Goal: Task Accomplishment & Management: Manage account settings

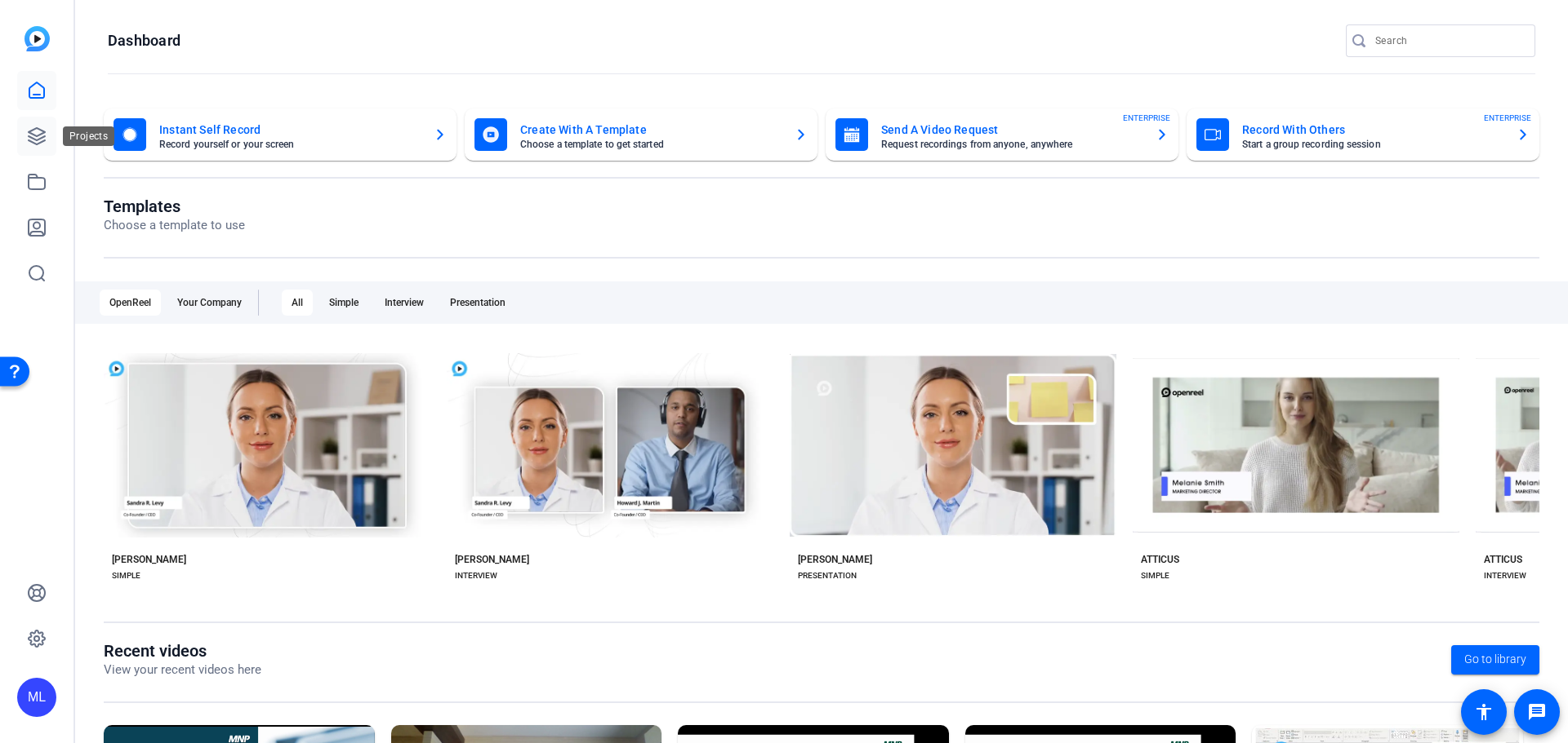
click at [30, 140] on icon at bounding box center [37, 136] width 20 height 20
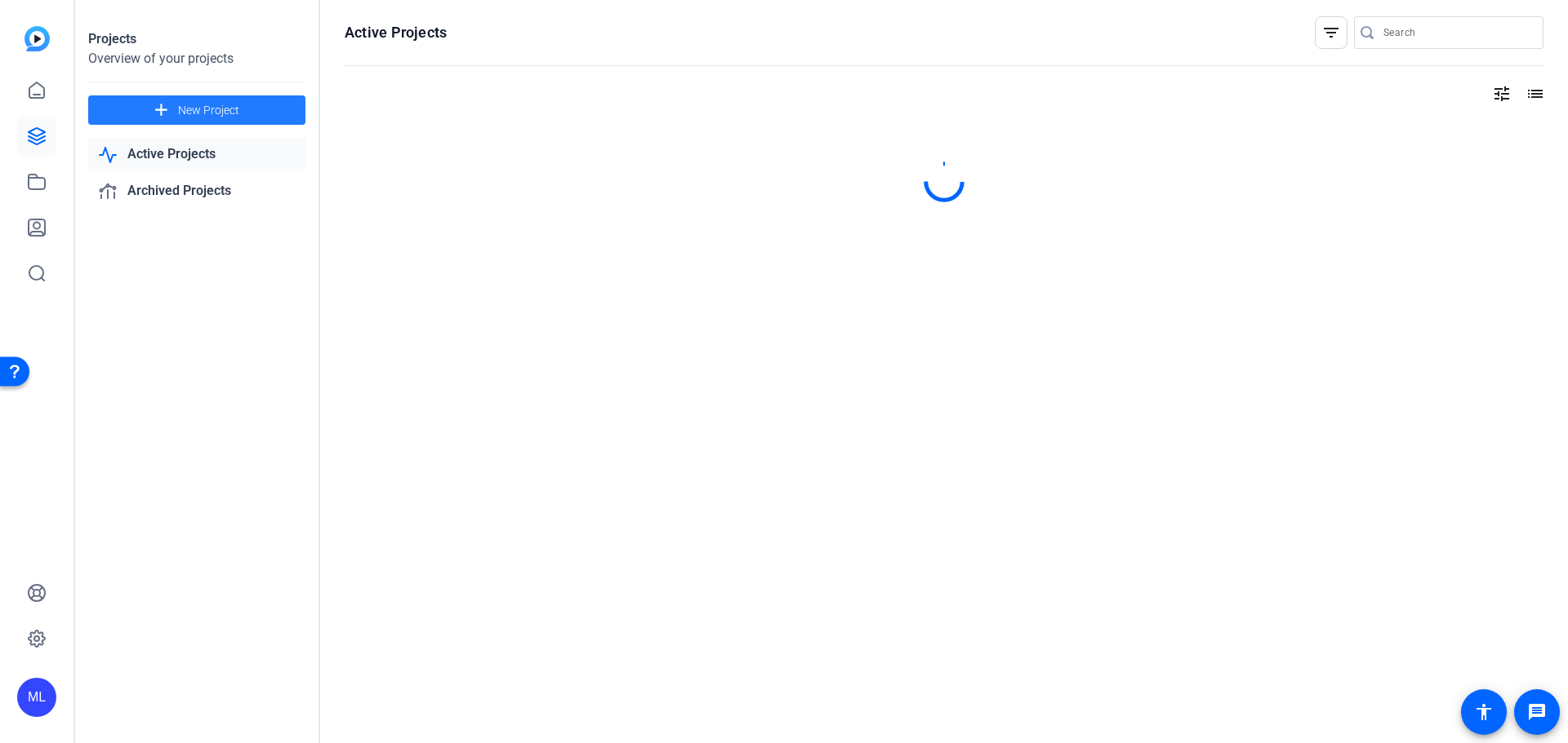
click at [239, 113] on span at bounding box center [196, 110] width 217 height 39
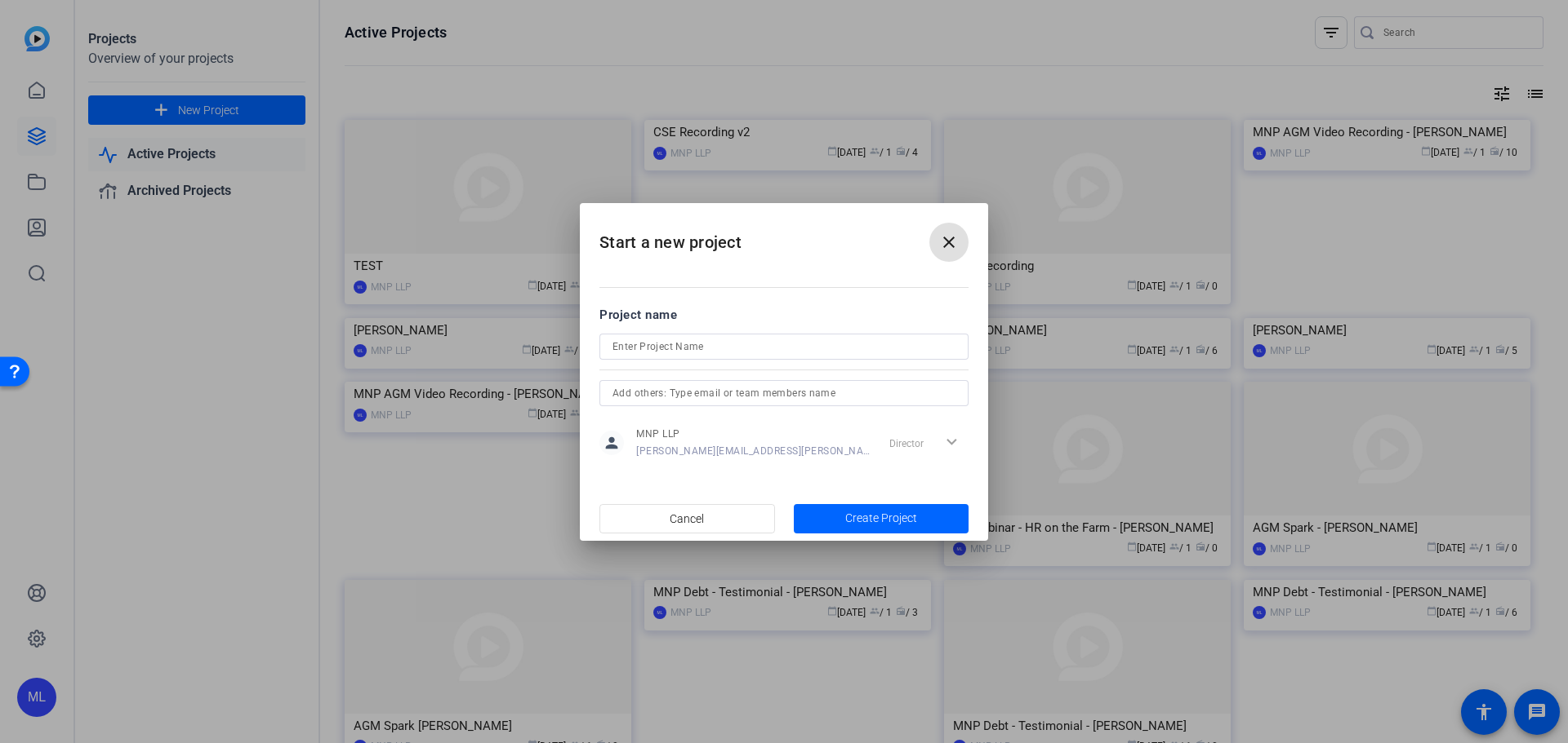
click at [798, 341] on input at bounding box center [784, 346] width 343 height 20
click at [798, 341] on input "tres" at bounding box center [784, 346] width 343 height 20
type input "[PERSON_NAME]"
click at [892, 514] on span "Create Project" at bounding box center [881, 519] width 72 height 17
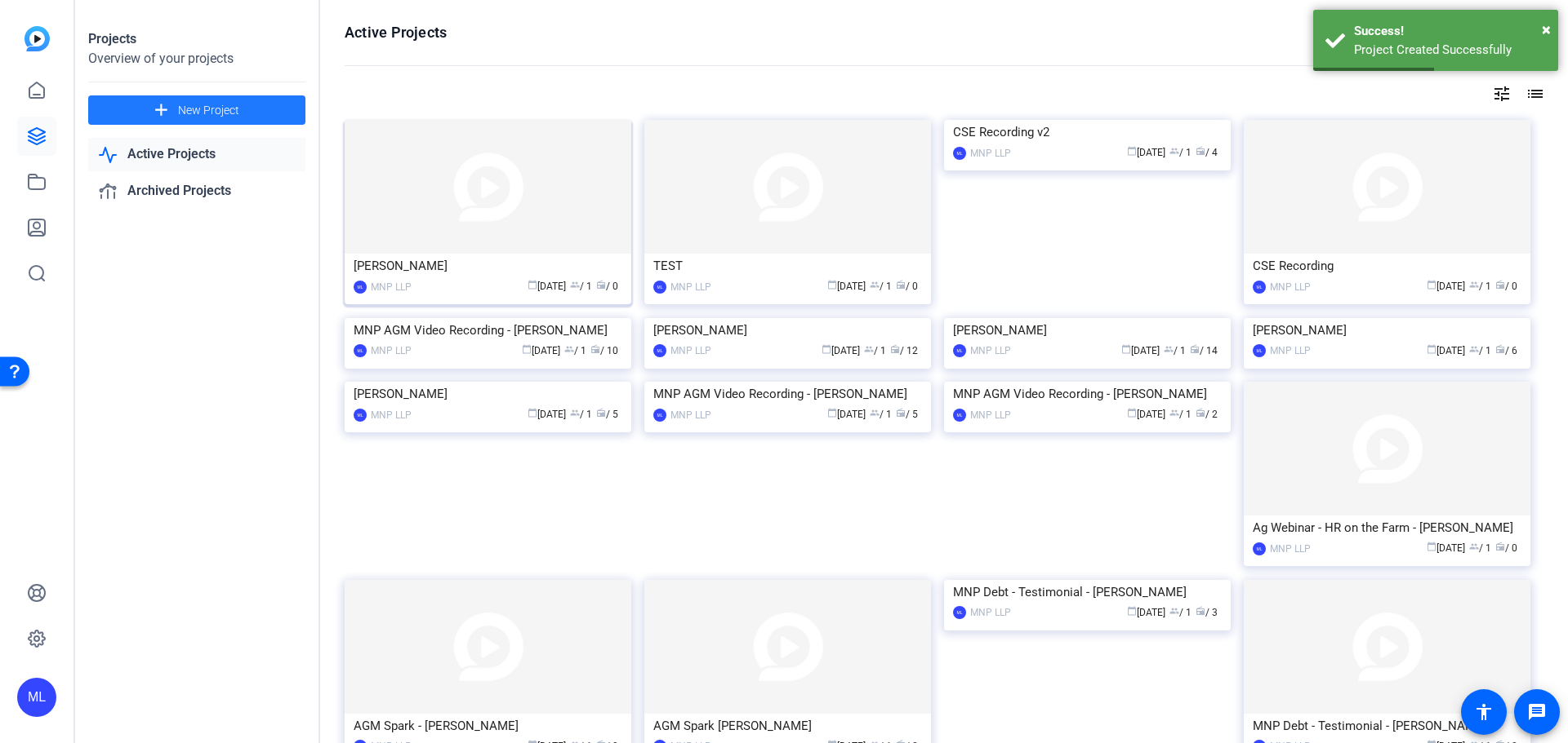
click at [511, 201] on img at bounding box center [488, 187] width 287 height 134
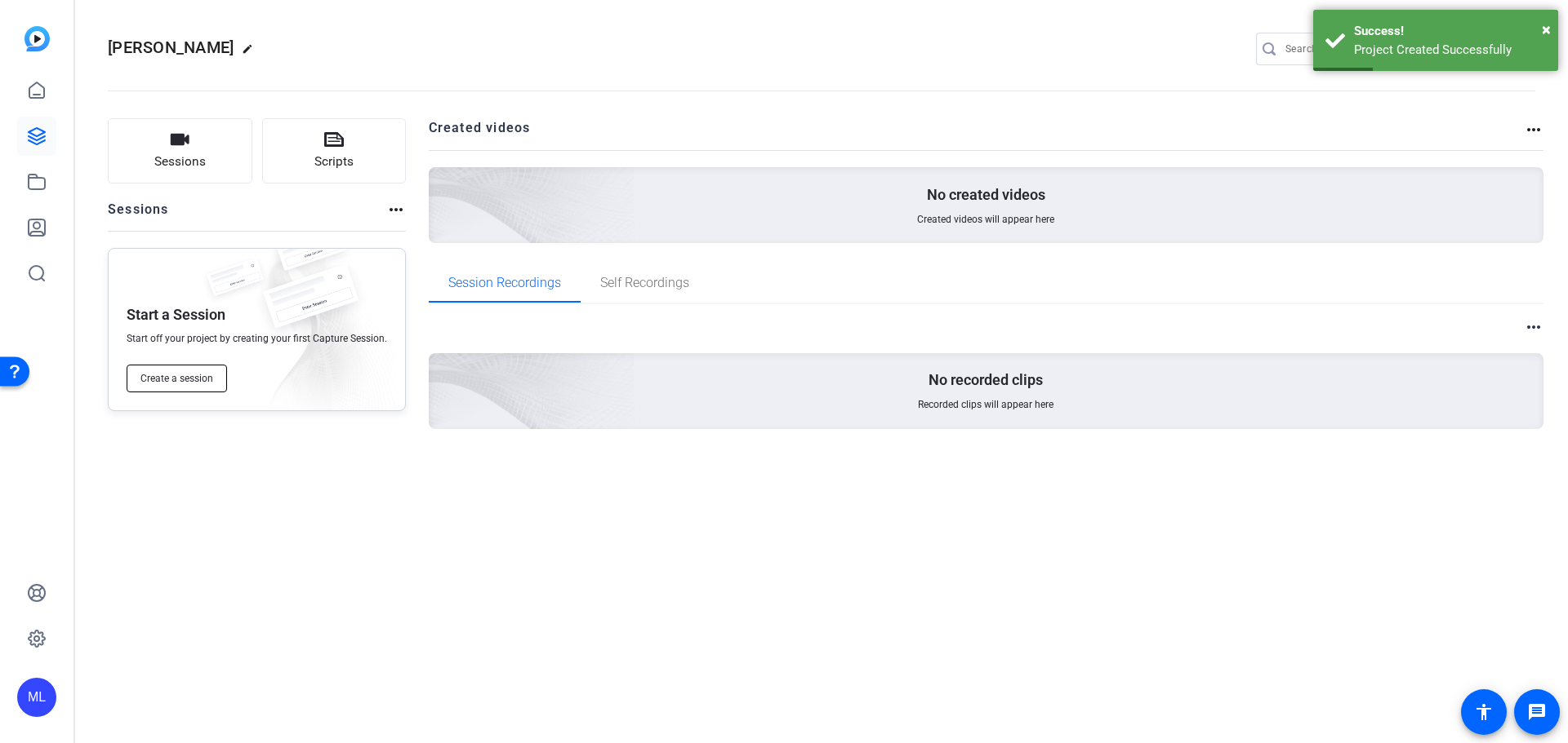
click at [190, 377] on span "Create a session" at bounding box center [177, 378] width 73 height 13
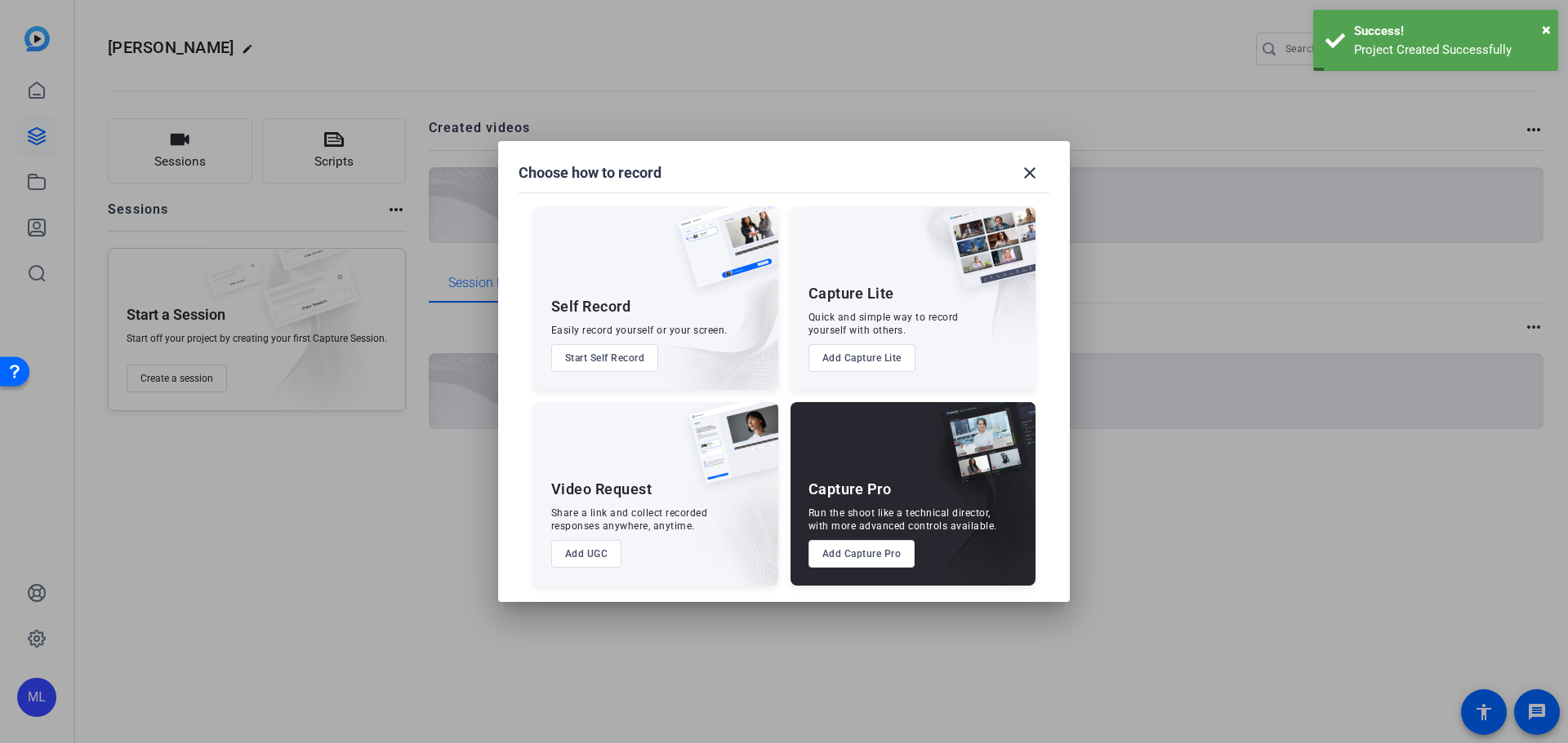
click at [884, 554] on button "Add Capture Pro" at bounding box center [861, 554] width 107 height 28
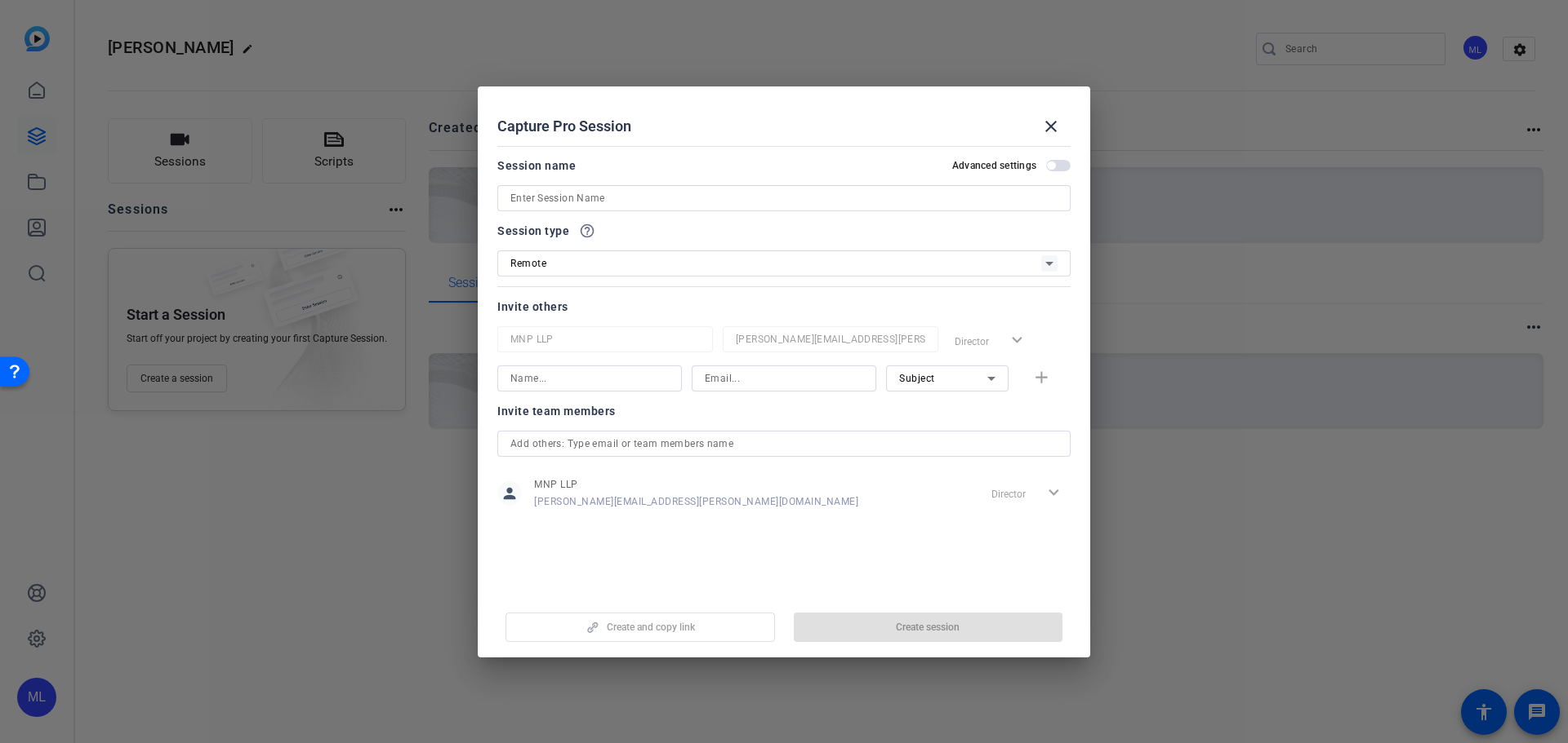
click at [592, 373] on input at bounding box center [590, 378] width 159 height 20
type input "[PERSON_NAME]"
click at [732, 380] on input at bounding box center [784, 378] width 159 height 20
type input "[PERSON_NAME][EMAIL_ADDRESS][DOMAIN_NAME]"
click at [925, 377] on span "Subject" at bounding box center [917, 378] width 36 height 11
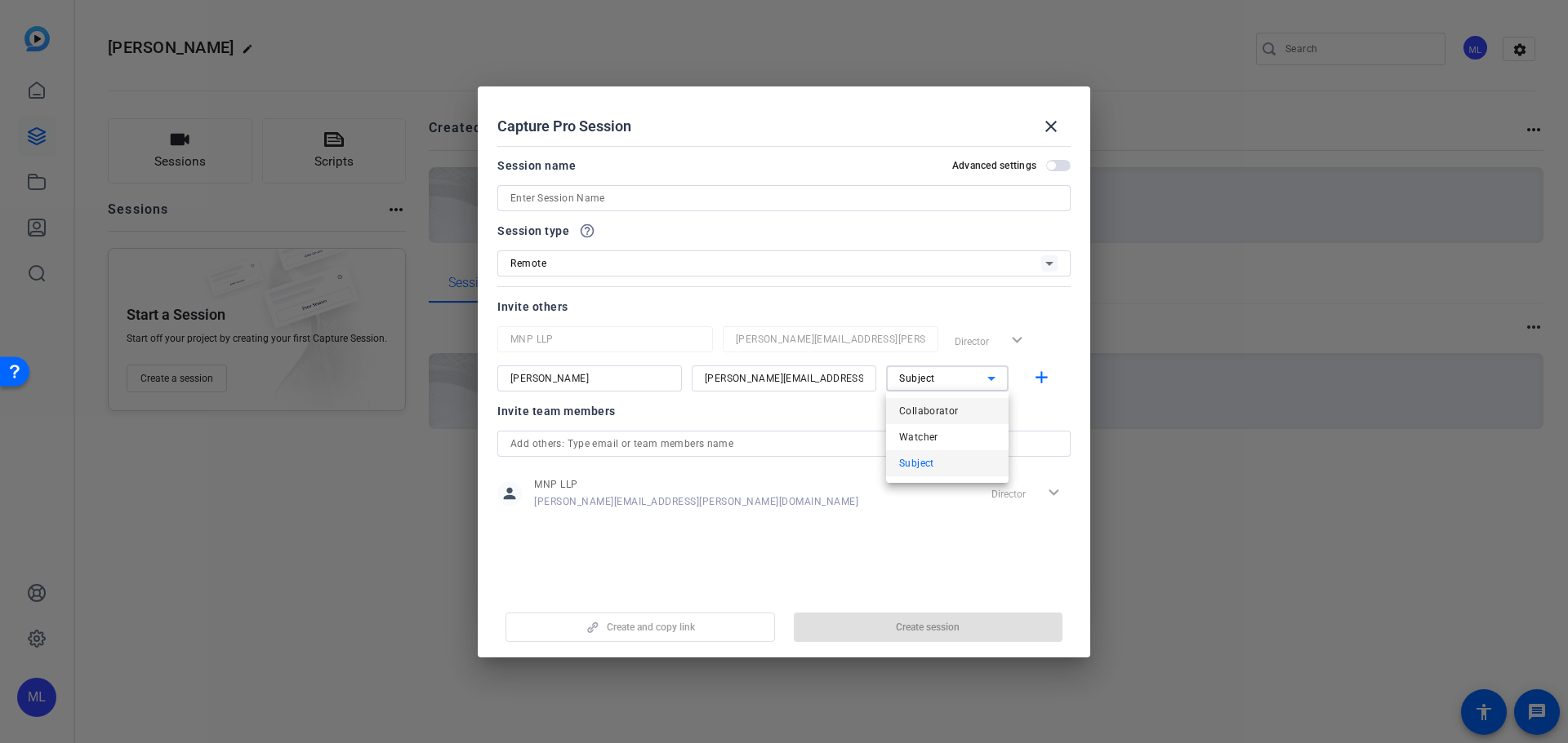
click at [932, 415] on span "Collaborator" at bounding box center [929, 411] width 60 height 20
click at [976, 344] on div "Director expand_more" at bounding box center [1009, 341] width 122 height 29
click at [1046, 378] on mat-icon "add" at bounding box center [1041, 378] width 20 height 20
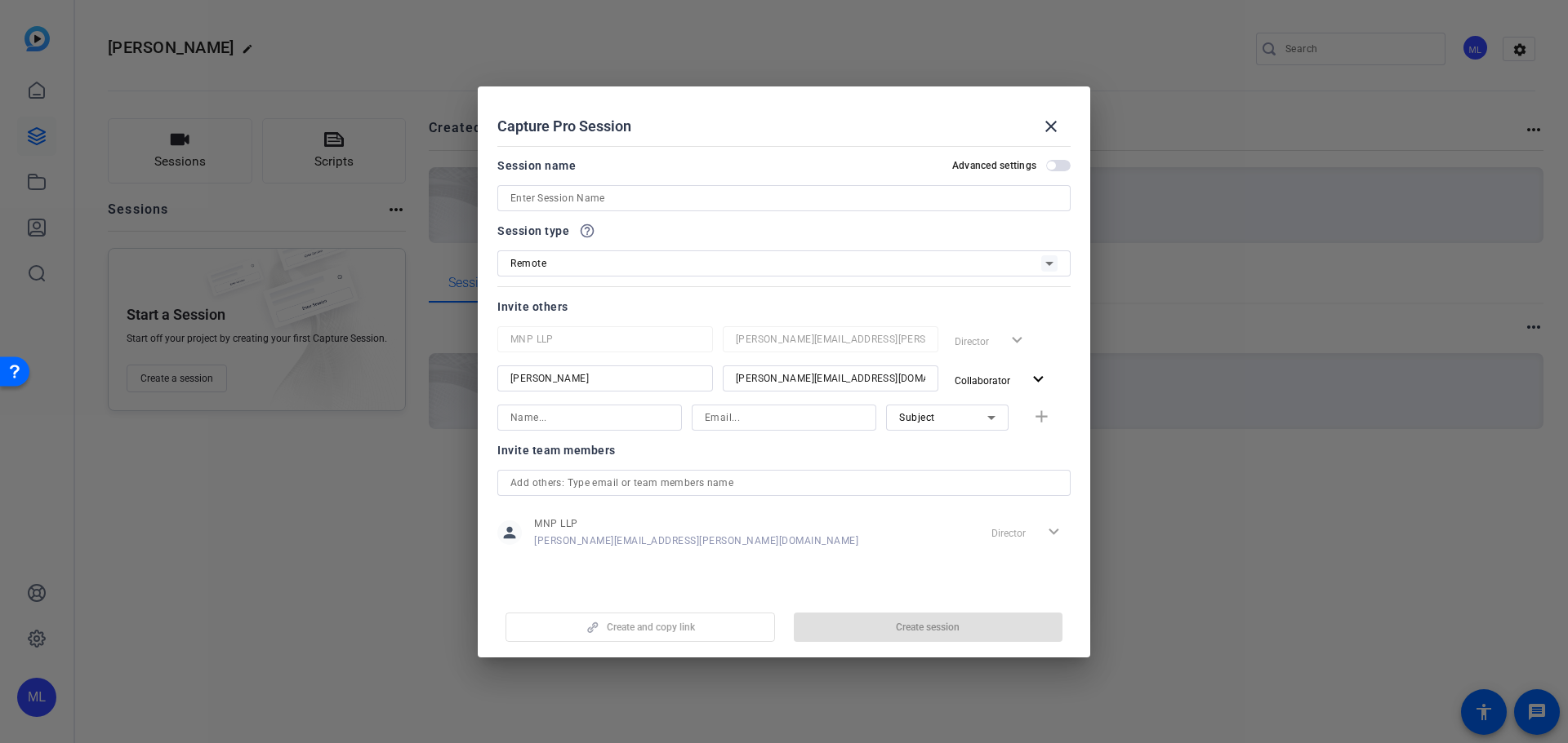
click at [564, 419] on input at bounding box center [590, 417] width 159 height 20
click at [735, 422] on input at bounding box center [784, 417] width 159 height 20
paste input "[PERSON_NAME][EMAIL_ADDRESS][DOMAIN_NAME]"
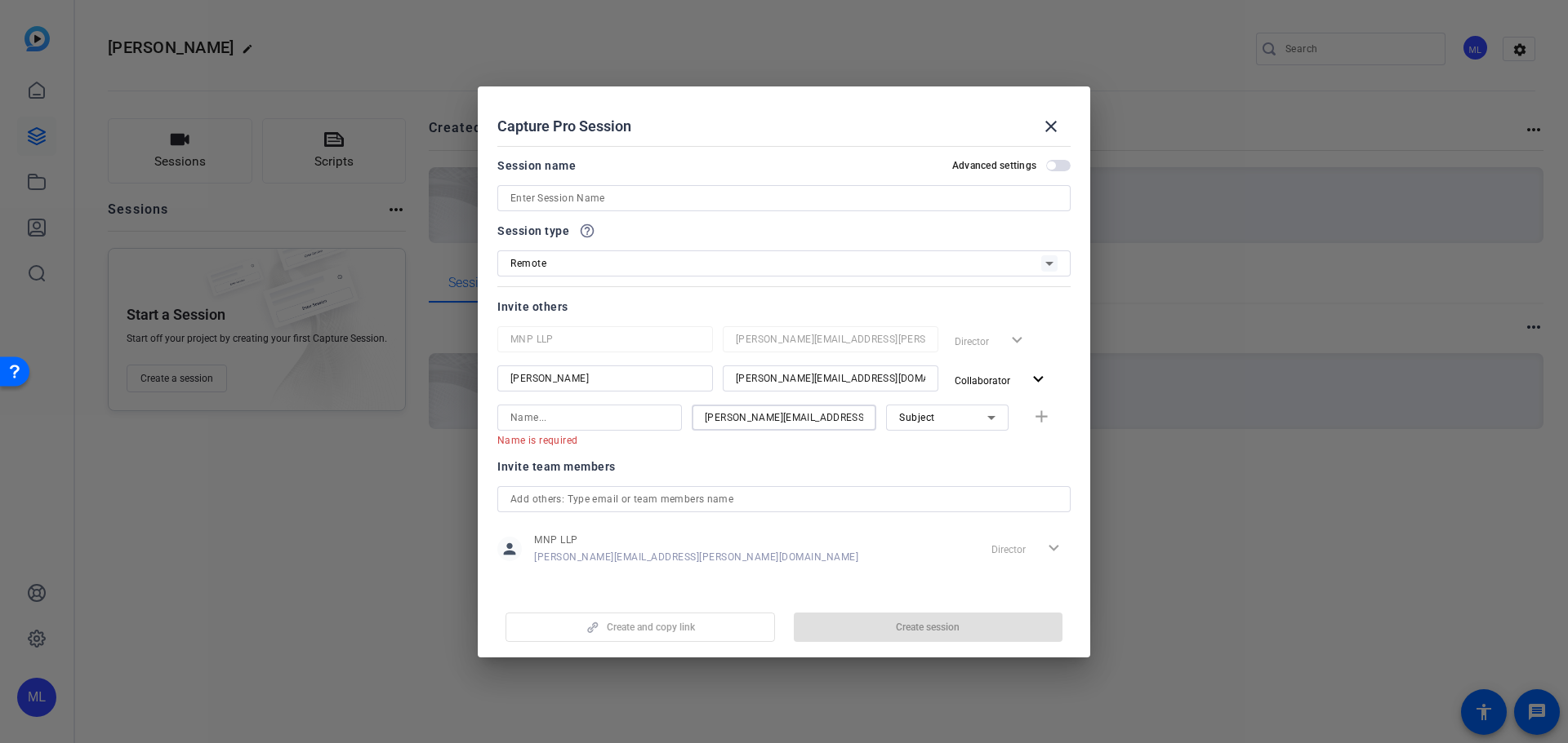
drag, startPoint x: 766, startPoint y: 420, endPoint x: 701, endPoint y: 418, distance: 65.0
click at [704, 418] on input "[PERSON_NAME][EMAIL_ADDRESS][DOMAIN_NAME]" at bounding box center [784, 417] width 159 height 20
drag, startPoint x: 767, startPoint y: 420, endPoint x: 647, endPoint y: 415, distance: 120.1
click at [647, 415] on div "Name is required [PERSON_NAME][EMAIL_ADDRESS][DOMAIN_NAME] Subject add" at bounding box center [784, 426] width 573 height 43
type input "[PERSON_NAME][EMAIL_ADDRESS][DOMAIN_NAME]"
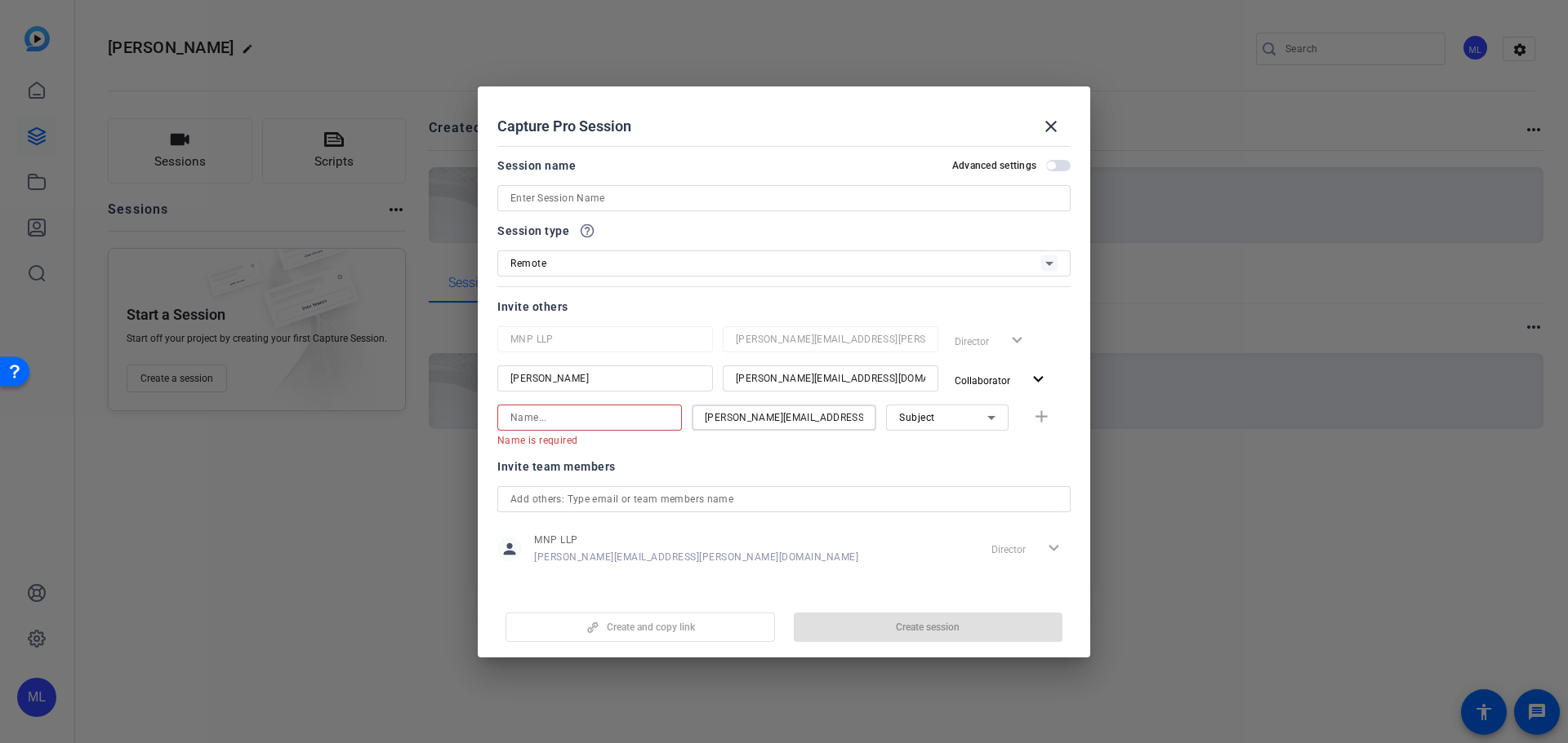
click at [609, 419] on input at bounding box center [590, 417] width 159 height 20
paste input "[PERSON_NAME].Muffolini"
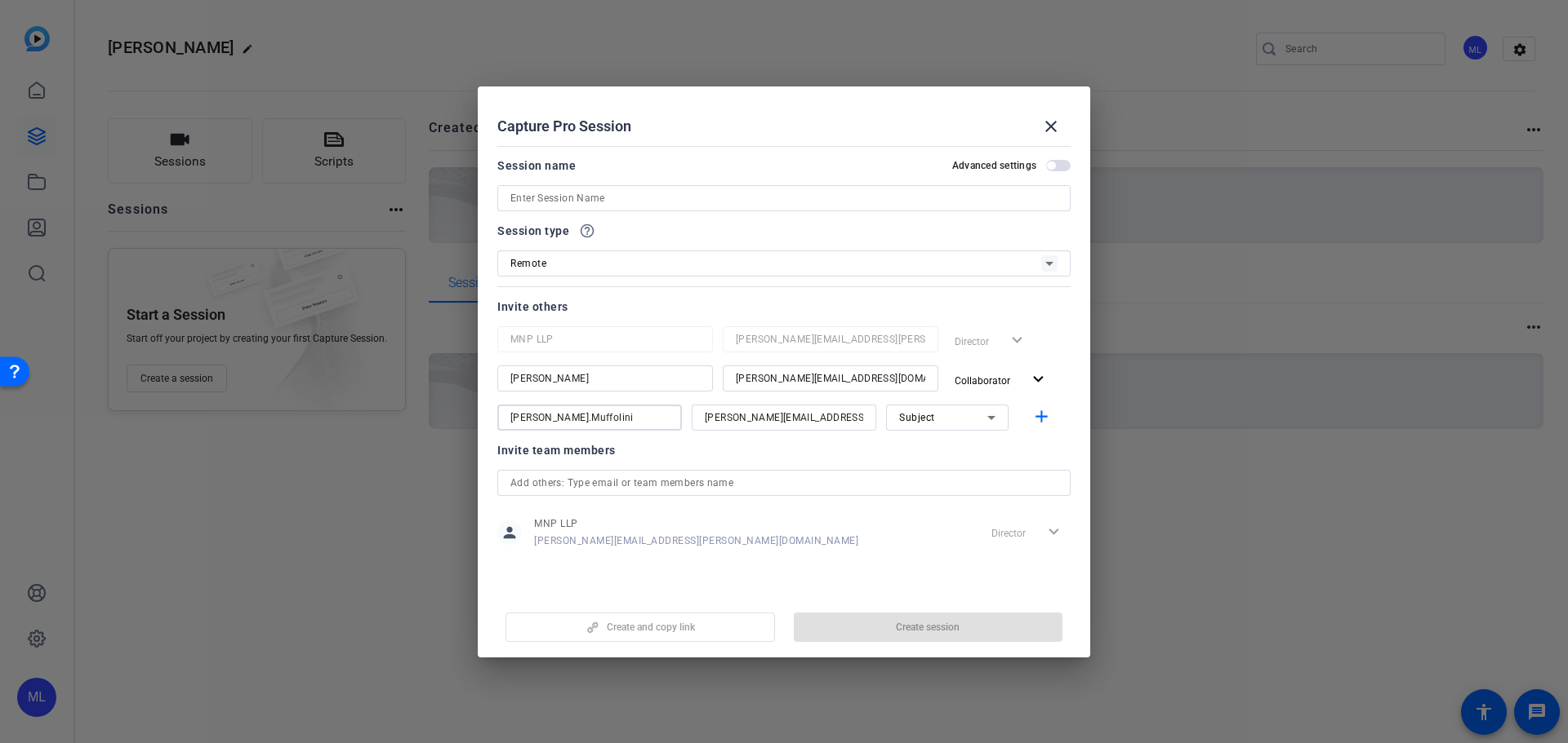
click at [536, 417] on input "[PERSON_NAME].Muffolini" at bounding box center [590, 417] width 159 height 20
type input "[PERSON_NAME]"
drag, startPoint x: 584, startPoint y: 428, endPoint x: 545, endPoint y: 424, distance: 39.2
click at [535, 424] on div "[PERSON_NAME]" at bounding box center [590, 417] width 159 height 26
drag, startPoint x: 607, startPoint y: 418, endPoint x: 423, endPoint y: 415, distance: 184.0
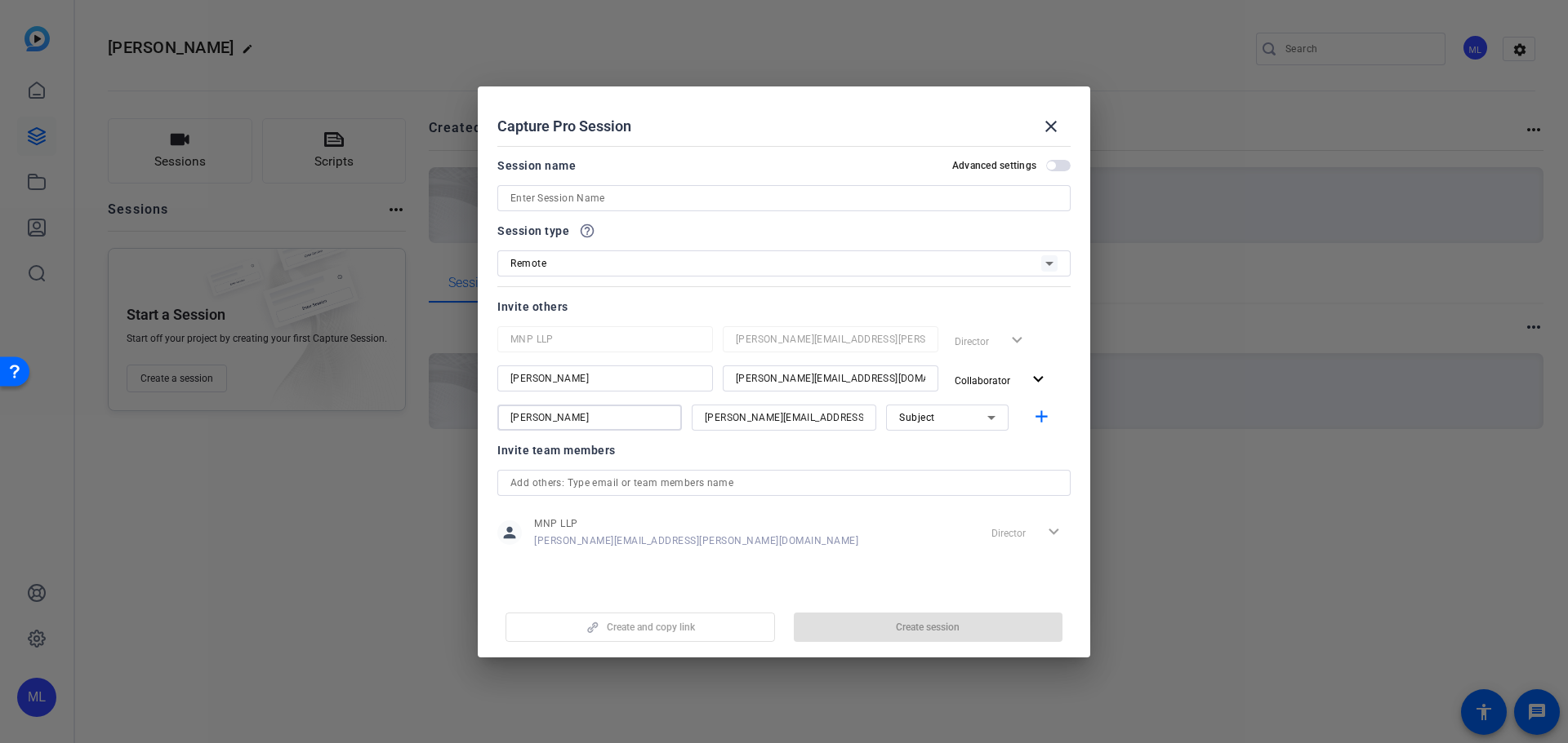
click at [423, 415] on div "Choose how to record close Self Record Easily record yourself or your screen. S…" at bounding box center [784, 371] width 1568 height 743
click at [599, 194] on input at bounding box center [784, 198] width 547 height 20
paste input "[PERSON_NAME]"
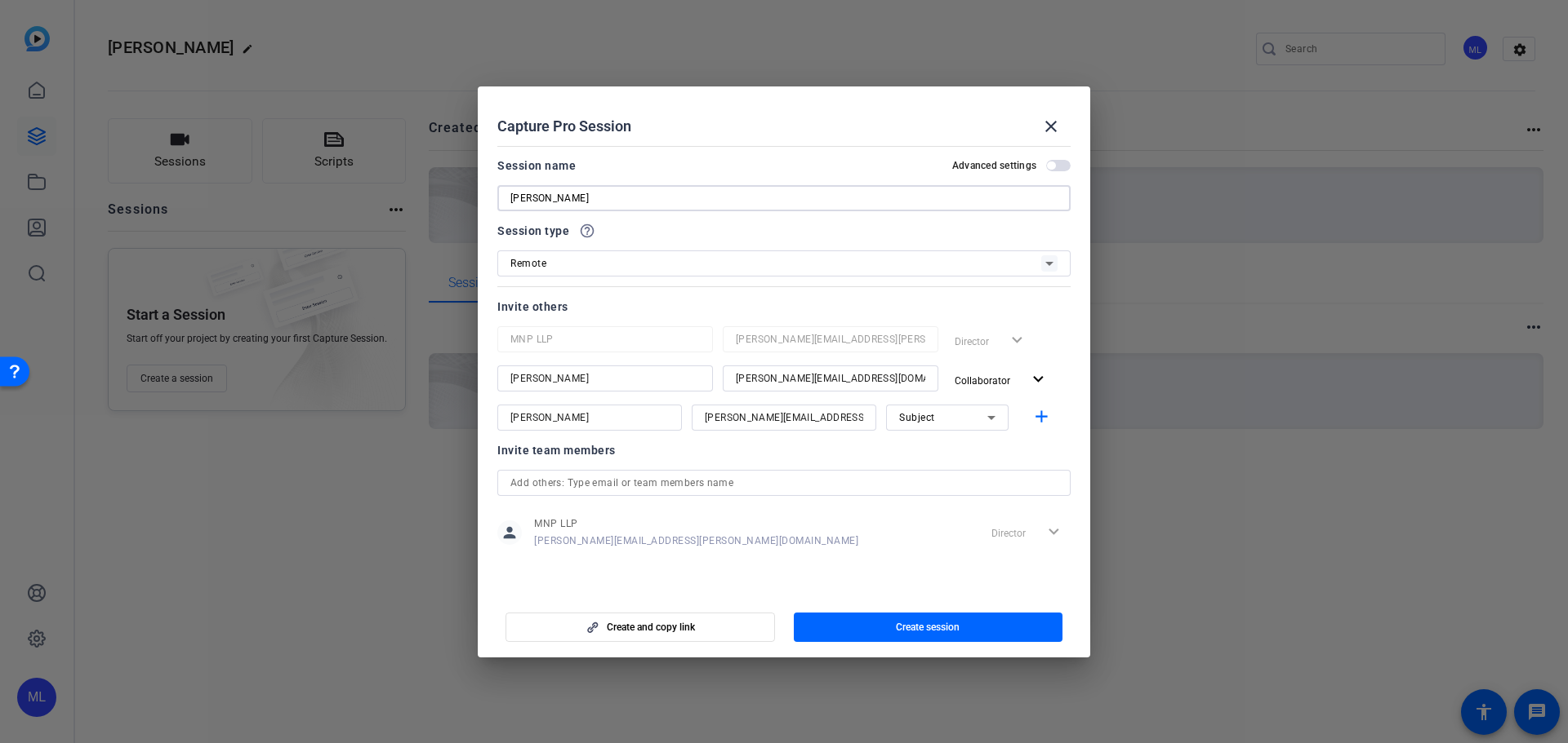
drag, startPoint x: 559, startPoint y: 201, endPoint x: 468, endPoint y: 212, distance: 91.7
click at [468, 211] on div "Choose how to record close Self Record Easily record yourself or your screen. S…" at bounding box center [784, 371] width 1568 height 743
type input "[PERSON_NAME]"
click at [1040, 415] on mat-icon "add" at bounding box center [1041, 417] width 20 height 20
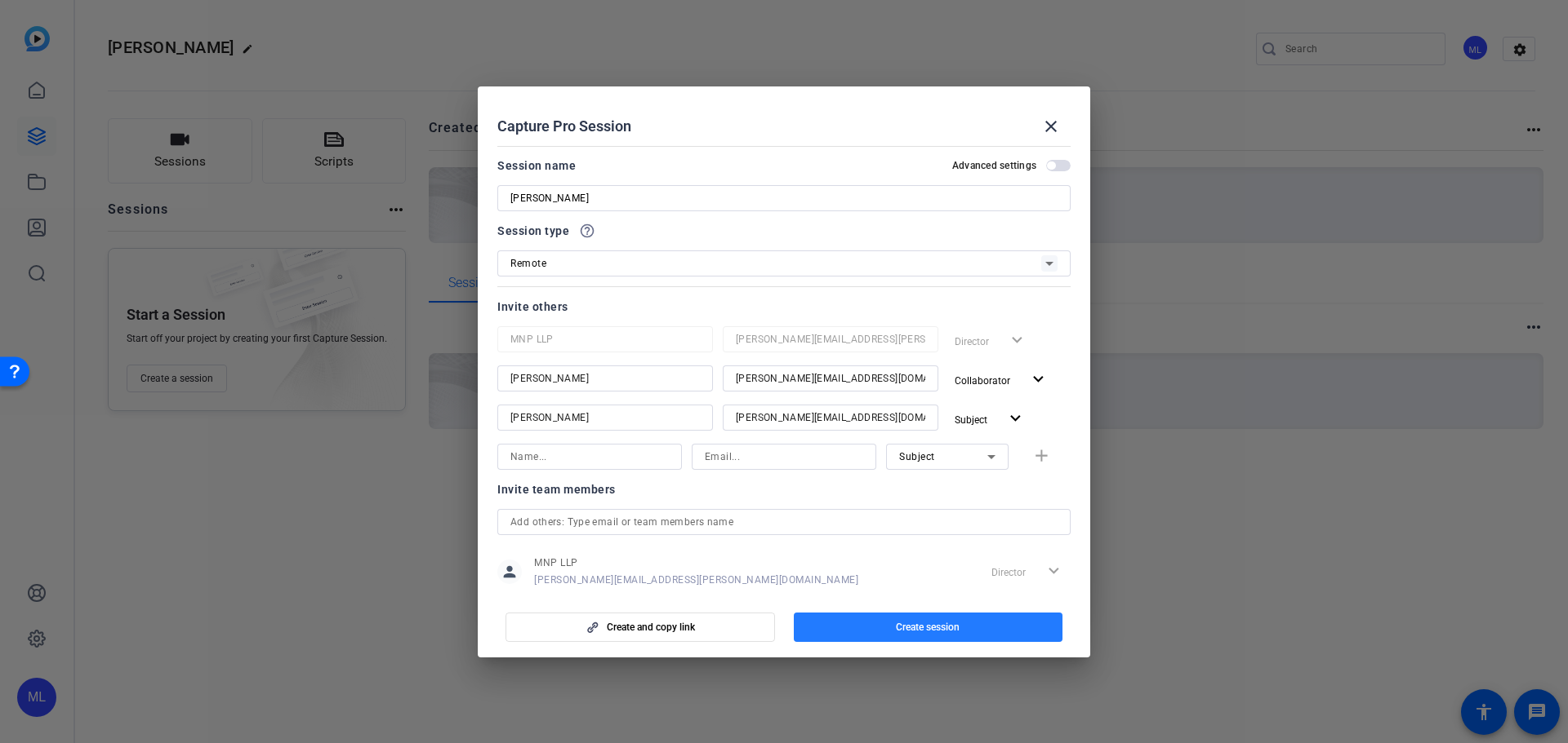
click at [954, 632] on span "Create session" at bounding box center [927, 627] width 64 height 13
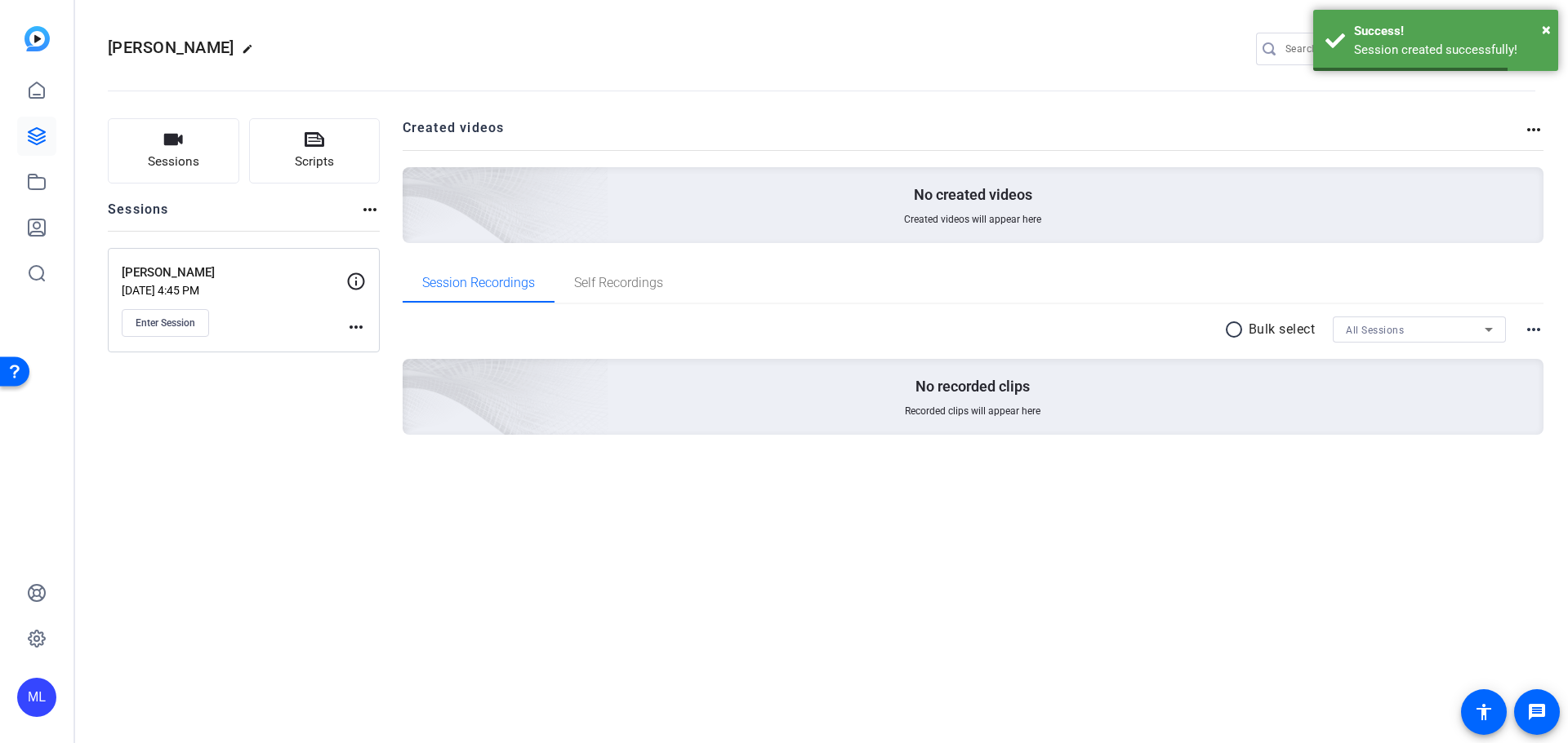
click at [242, 44] on mat-icon "edit" at bounding box center [251, 53] width 20 height 20
drag, startPoint x: 164, startPoint y: 47, endPoint x: 27, endPoint y: 39, distance: 137.2
click at [28, 39] on mat-sidenav-container "[PERSON_NAME][MEDICAL_DATA] check_circle clear ML settings Sessions Scripts Ses…" at bounding box center [784, 371] width 1568 height 743
paste input "[PERSON_NAME]"
type input "[PERSON_NAME]"
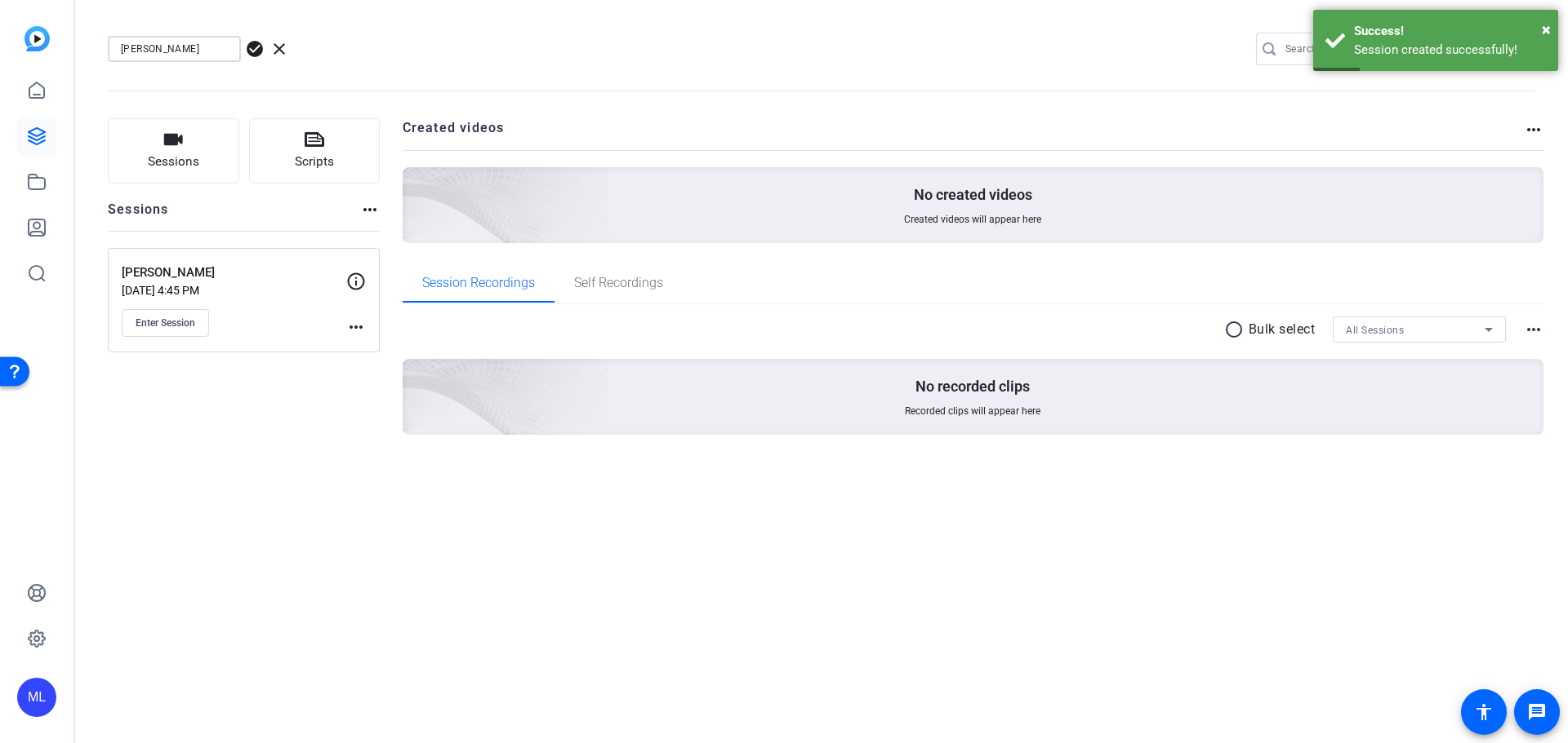
click at [251, 48] on span "check_circle" at bounding box center [254, 49] width 20 height 20
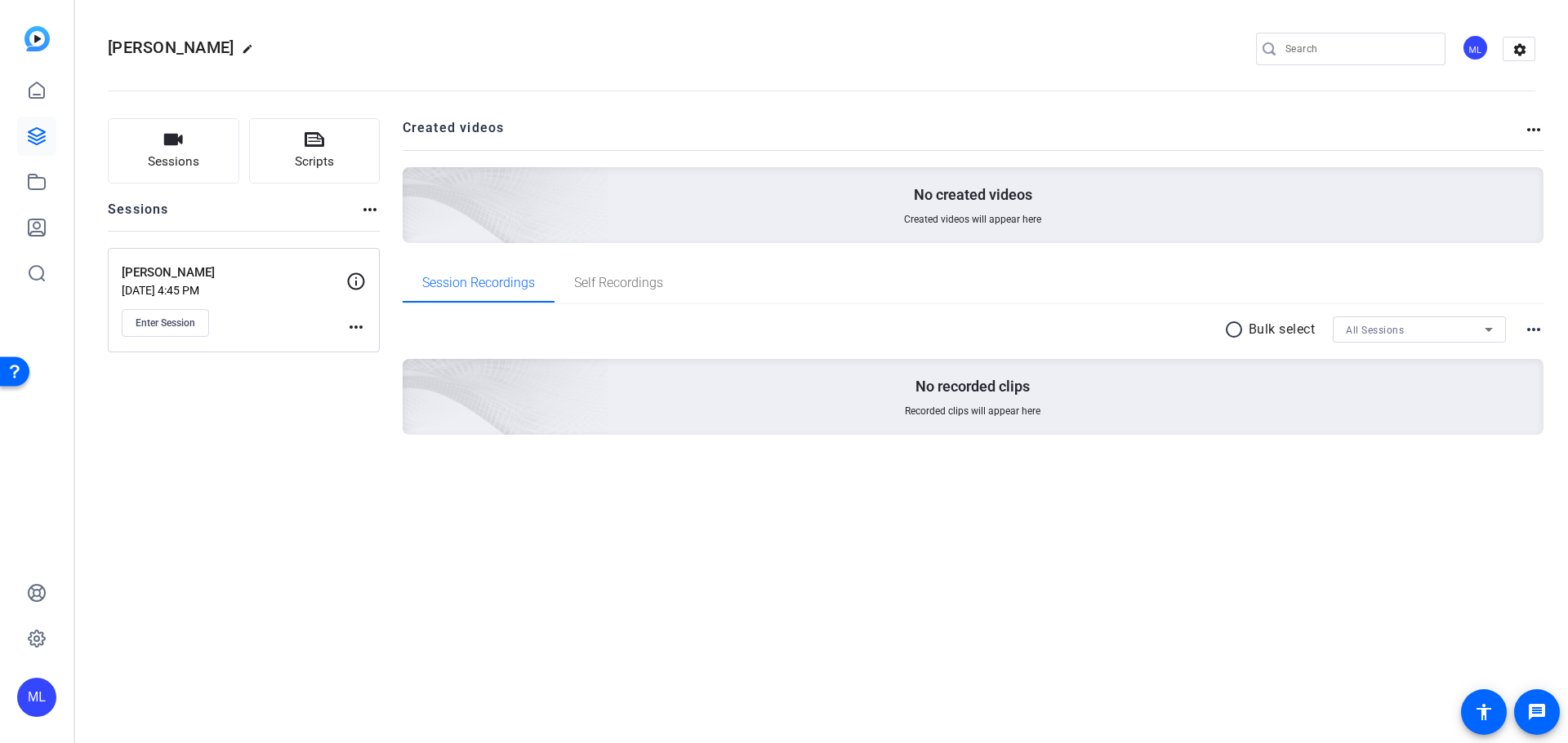
click at [265, 427] on div "Sessions Scripts Sessions more_horiz [PERSON_NAME] [DATE] 4:45 PM Enter Session…" at bounding box center [243, 303] width 272 height 369
click at [1472, 44] on div "ML" at bounding box center [1475, 48] width 27 height 27
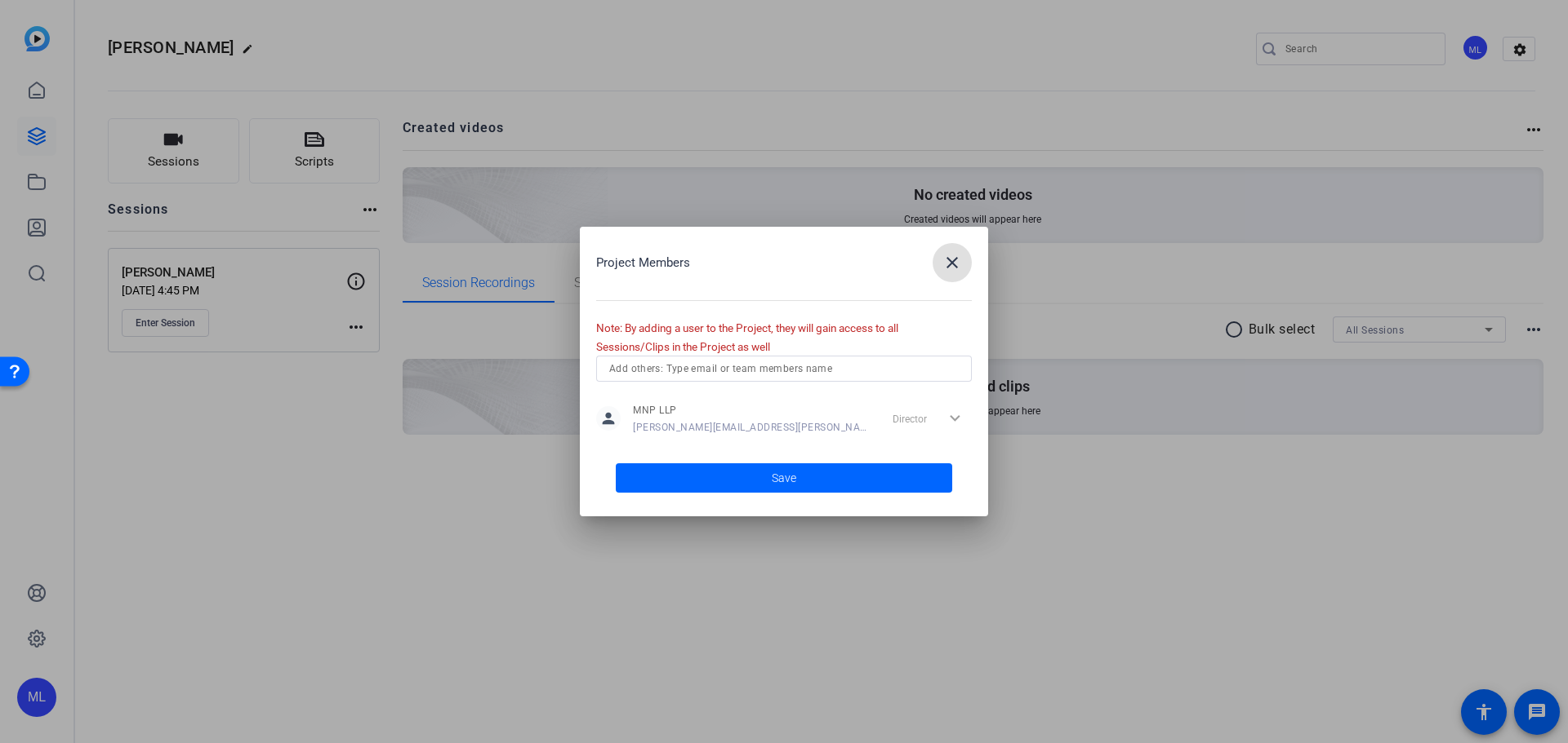
click at [895, 374] on input "text" at bounding box center [784, 369] width 349 height 20
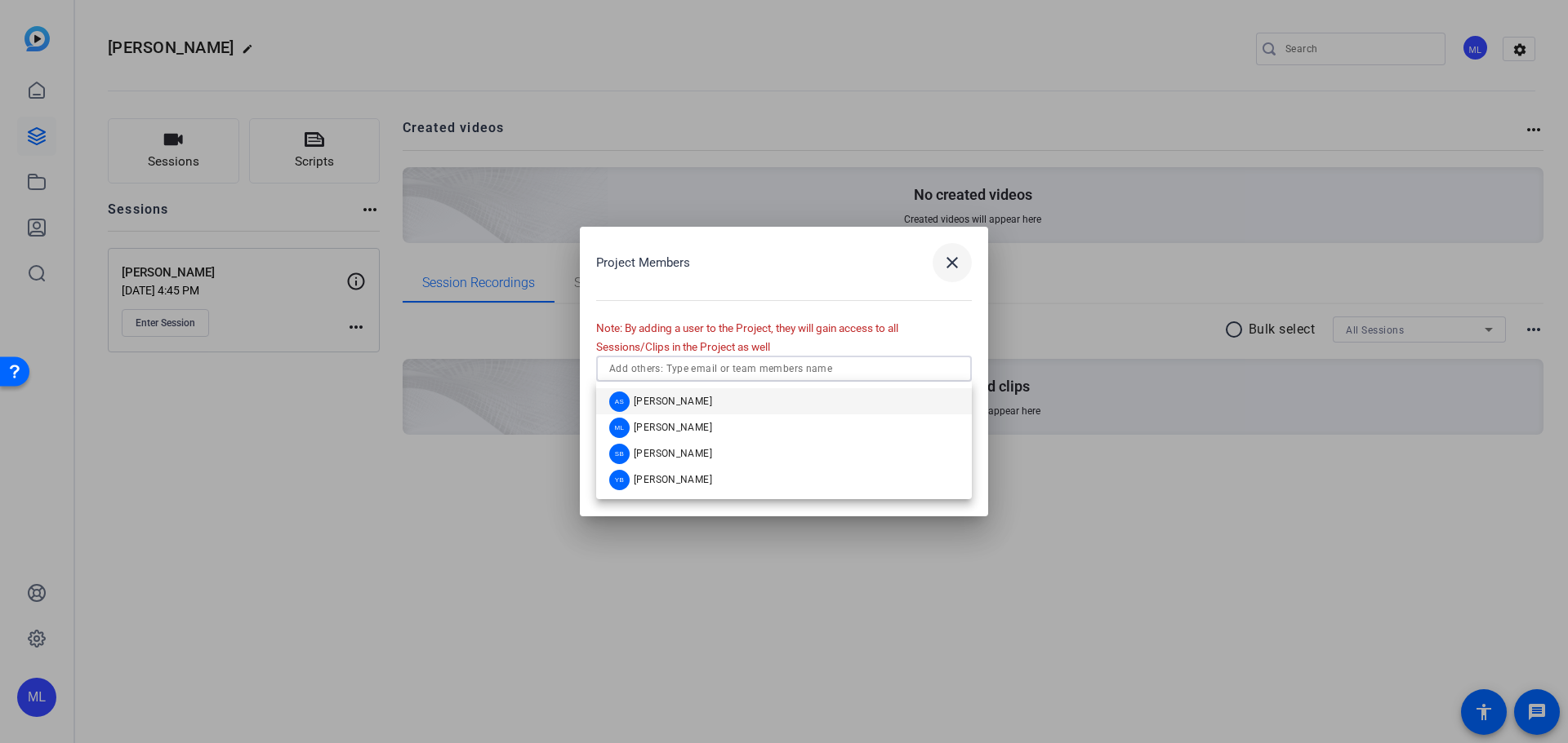
click at [957, 265] on mat-icon "close" at bounding box center [952, 263] width 20 height 20
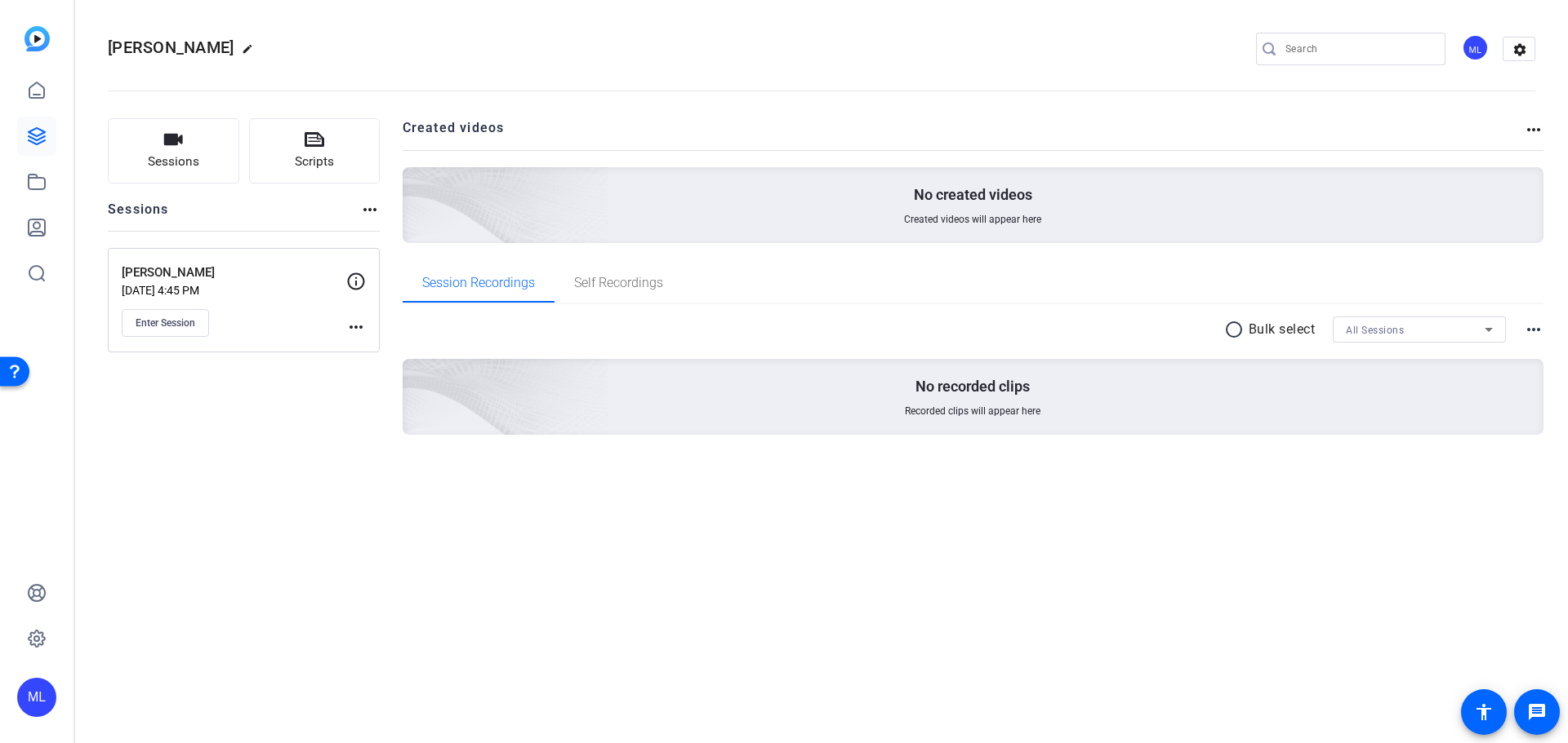
click at [47, 690] on div "ML" at bounding box center [37, 698] width 39 height 39
click at [149, 686] on mat-icon "logout" at bounding box center [153, 683] width 20 height 20
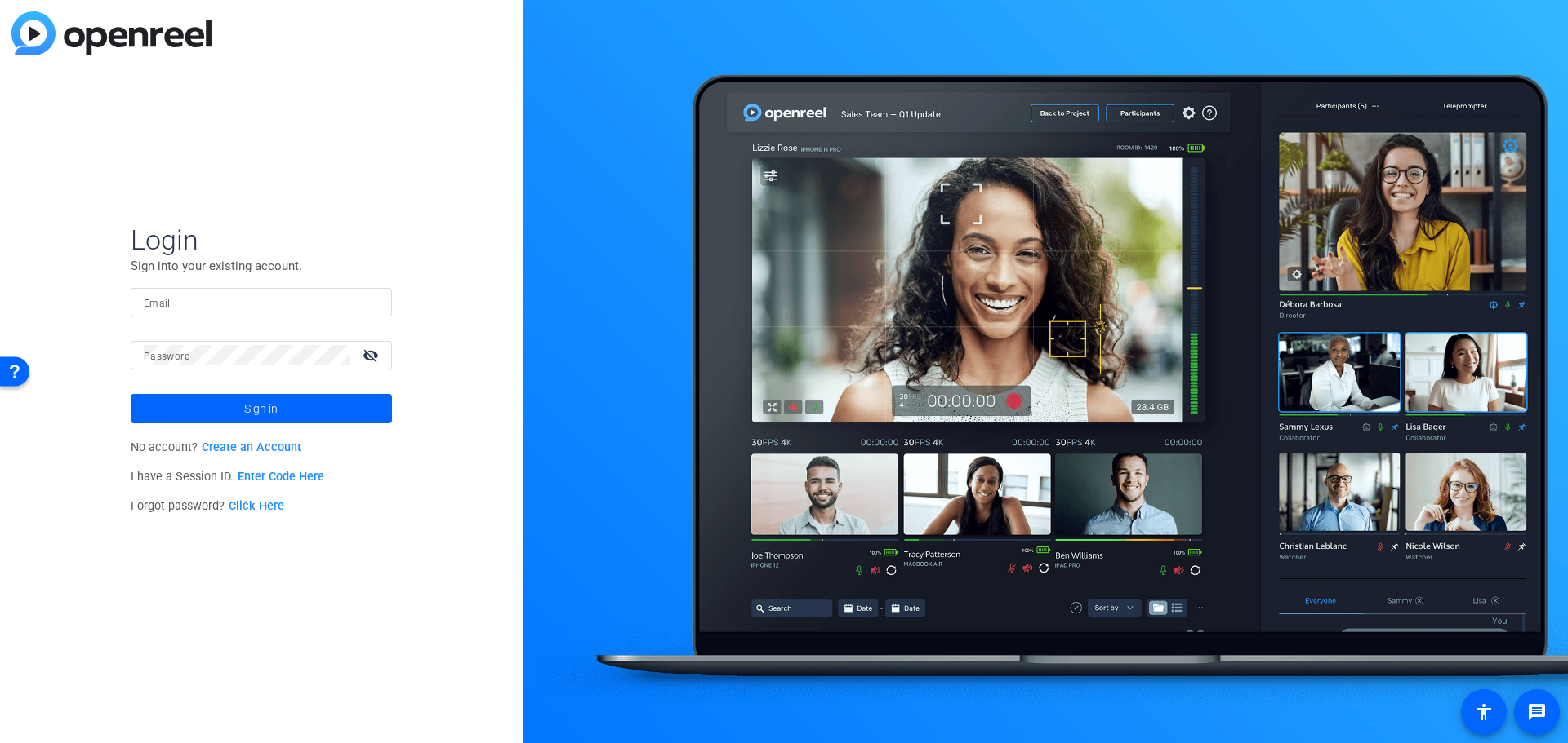
click at [293, 305] on input "Email" at bounding box center [260, 301] width 235 height 20
type input "[EMAIL_ADDRESS][DOMAIN_NAME]"
click at [265, 505] on link "Click Here" at bounding box center [256, 506] width 55 height 14
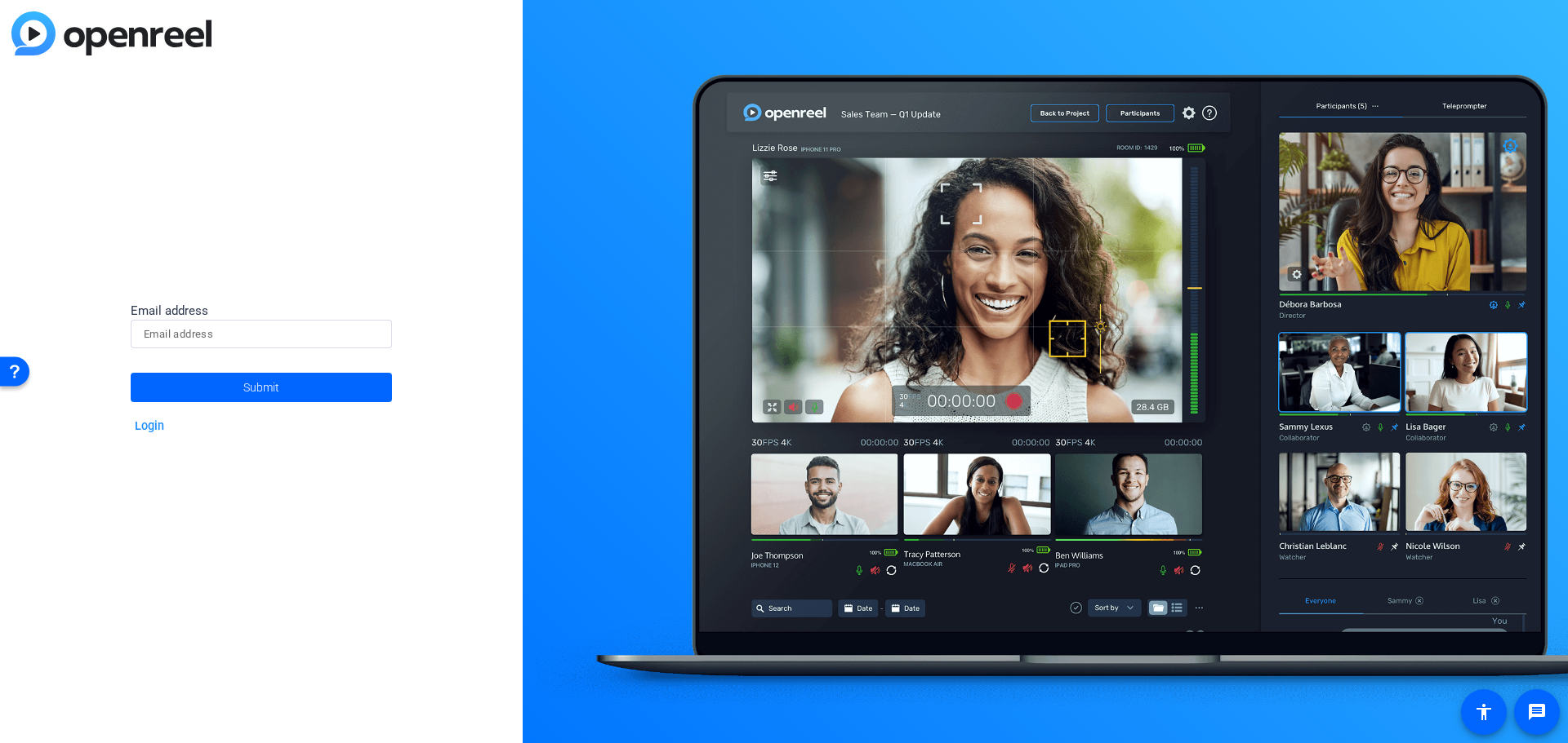
click at [214, 328] on input at bounding box center [260, 334] width 235 height 20
drag, startPoint x: 211, startPoint y: 397, endPoint x: 216, endPoint y: 341, distance: 56.2
click at [215, 344] on form "Email address Submit" at bounding box center [261, 352] width 261 height 102
click at [217, 340] on input at bounding box center [260, 334] width 235 height 20
type input "[EMAIL_ADDRESS][DOMAIN_NAME]"
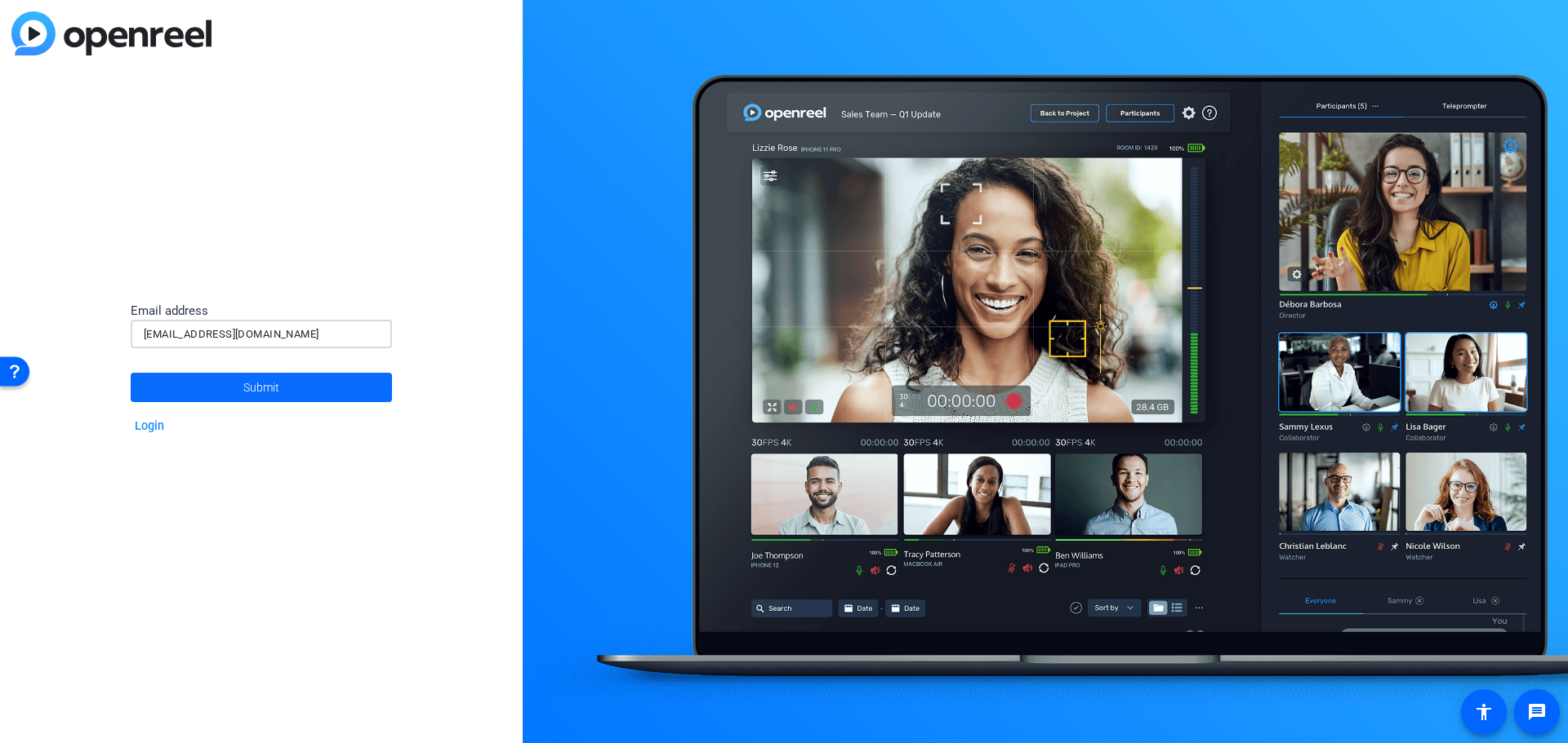
click at [207, 385] on span at bounding box center [261, 387] width 261 height 39
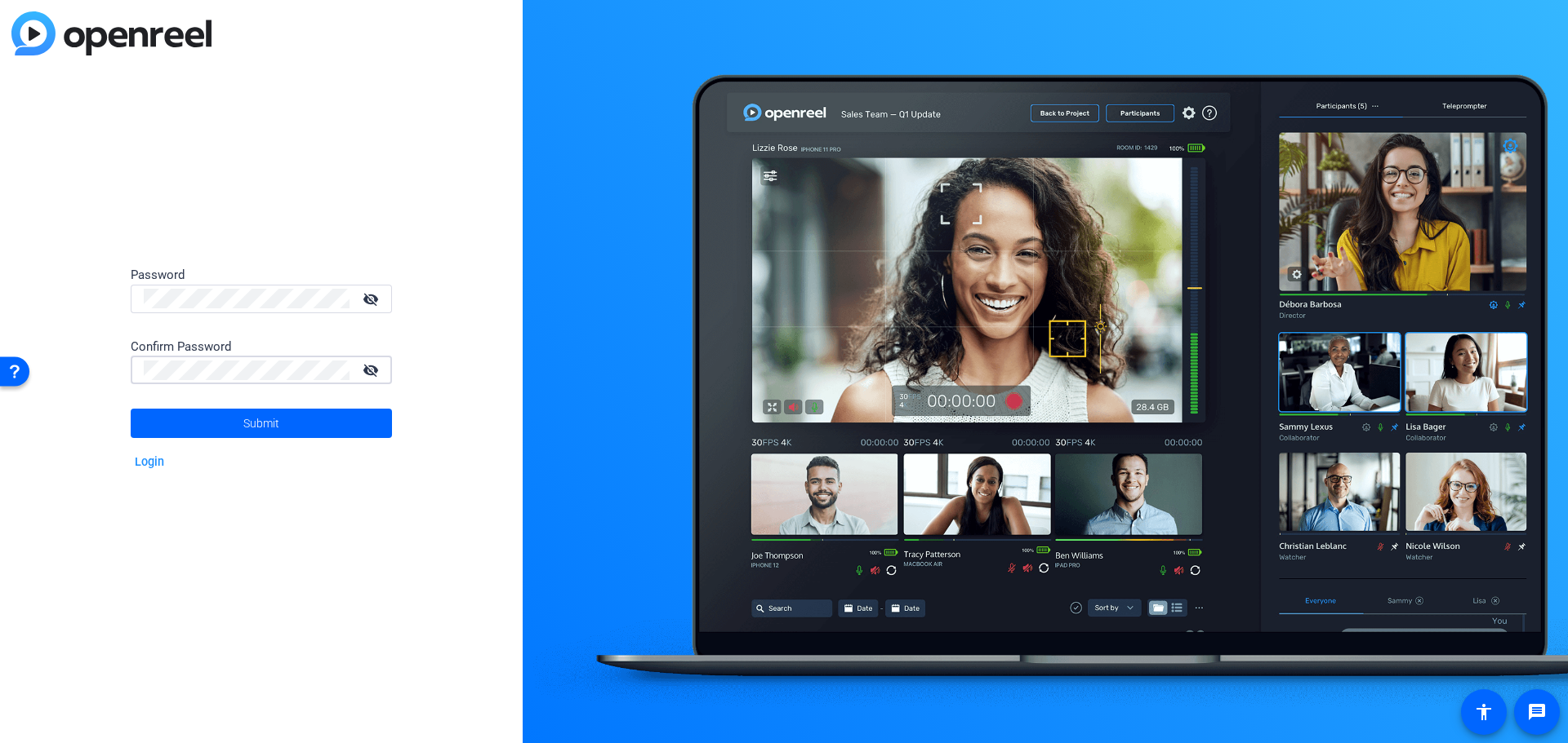
click at [131, 409] on button "Submit" at bounding box center [261, 423] width 261 height 29
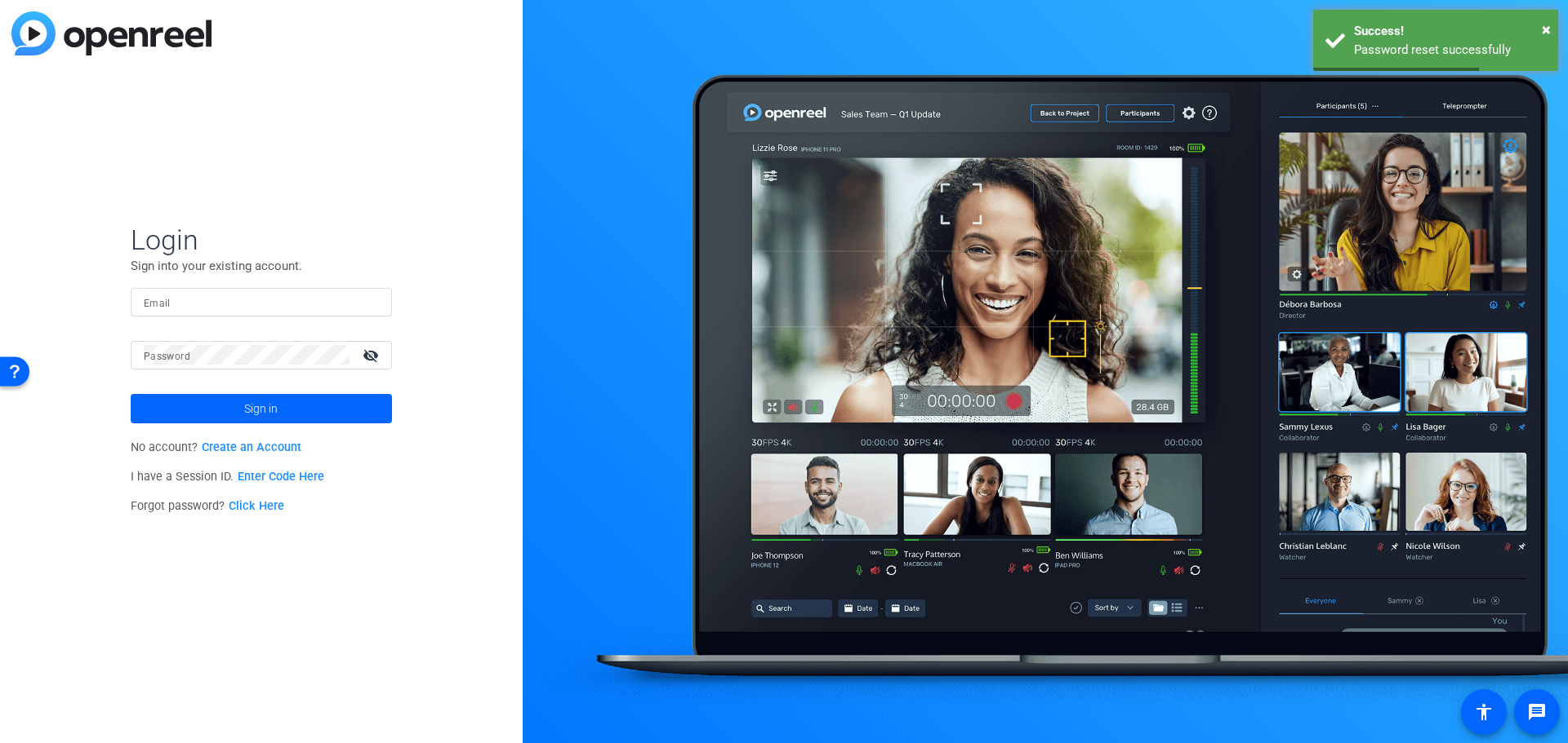
click at [225, 311] on input "Email" at bounding box center [260, 301] width 235 height 20
type input "[EMAIL_ADDRESS][DOMAIN_NAME]"
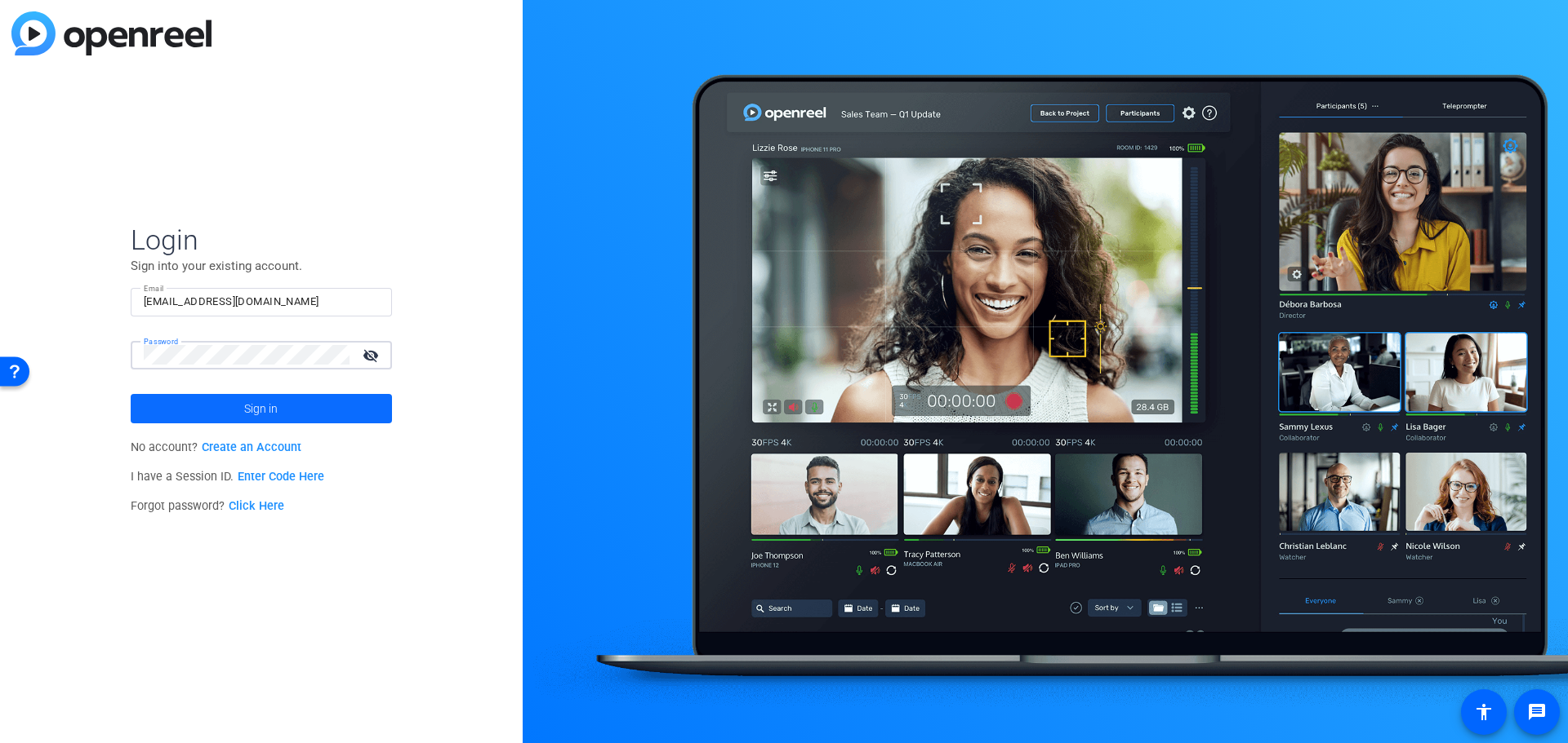
click at [235, 403] on span at bounding box center [261, 409] width 261 height 39
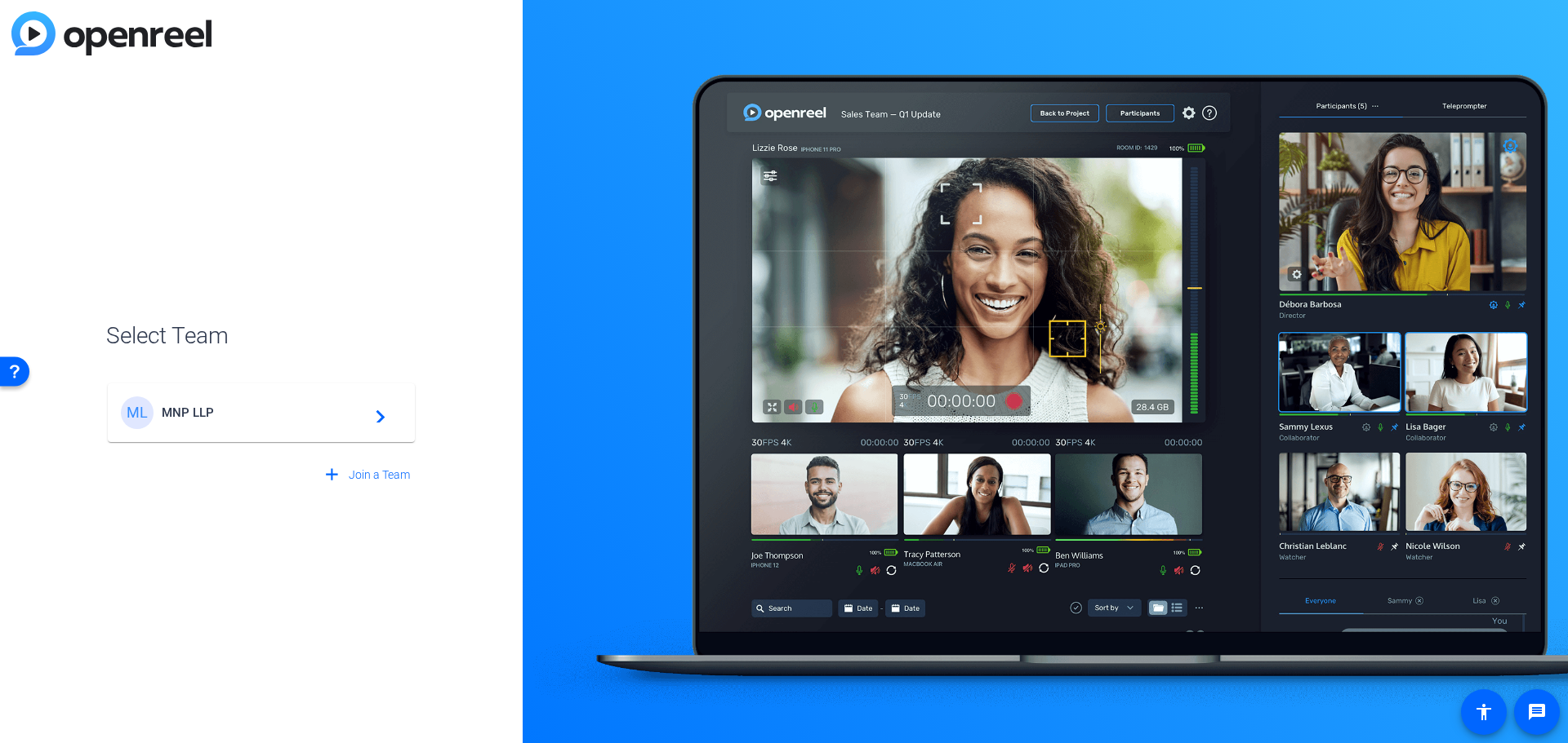
click at [347, 420] on span "MNP LLP" at bounding box center [263, 412] width 204 height 15
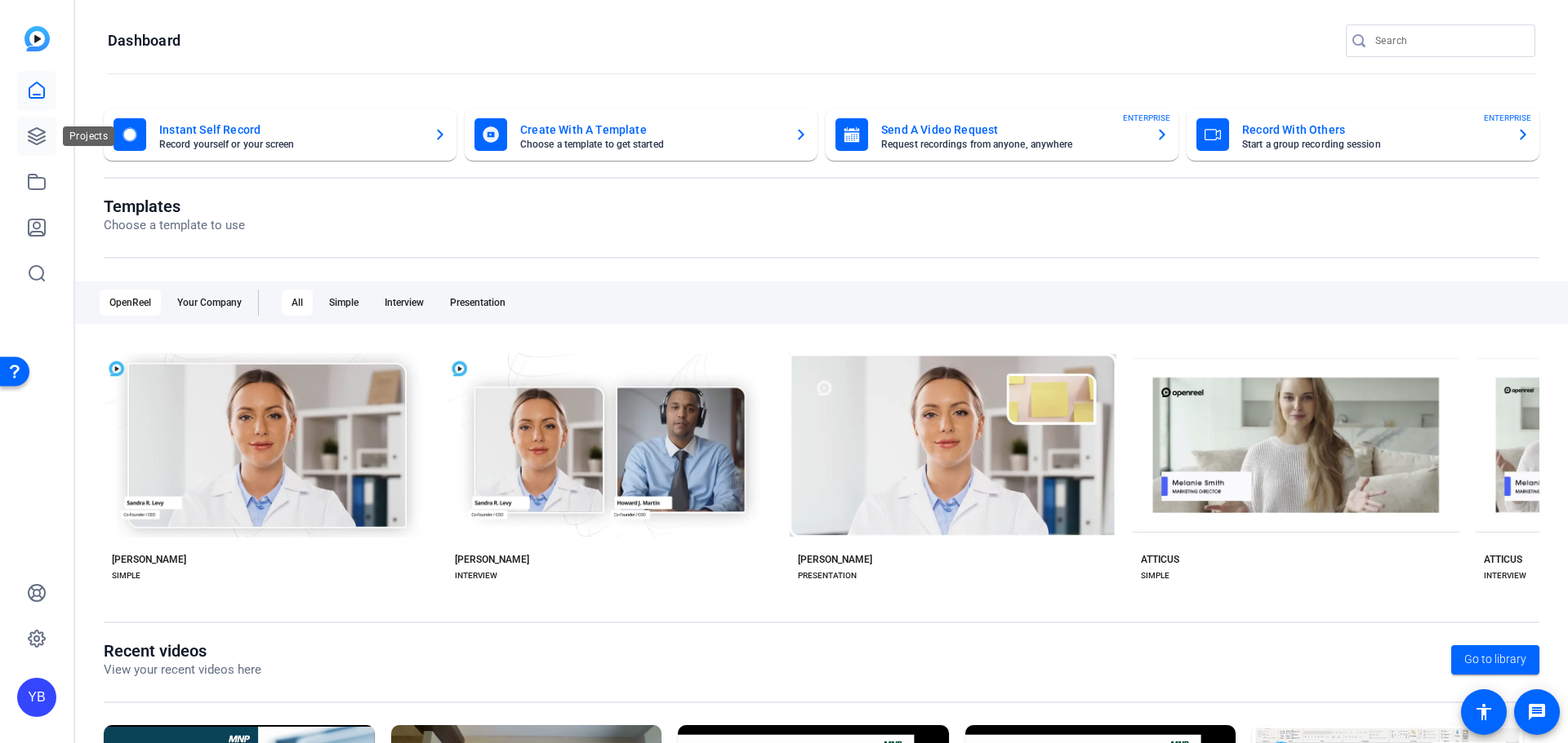
click at [47, 138] on link at bounding box center [37, 136] width 39 height 39
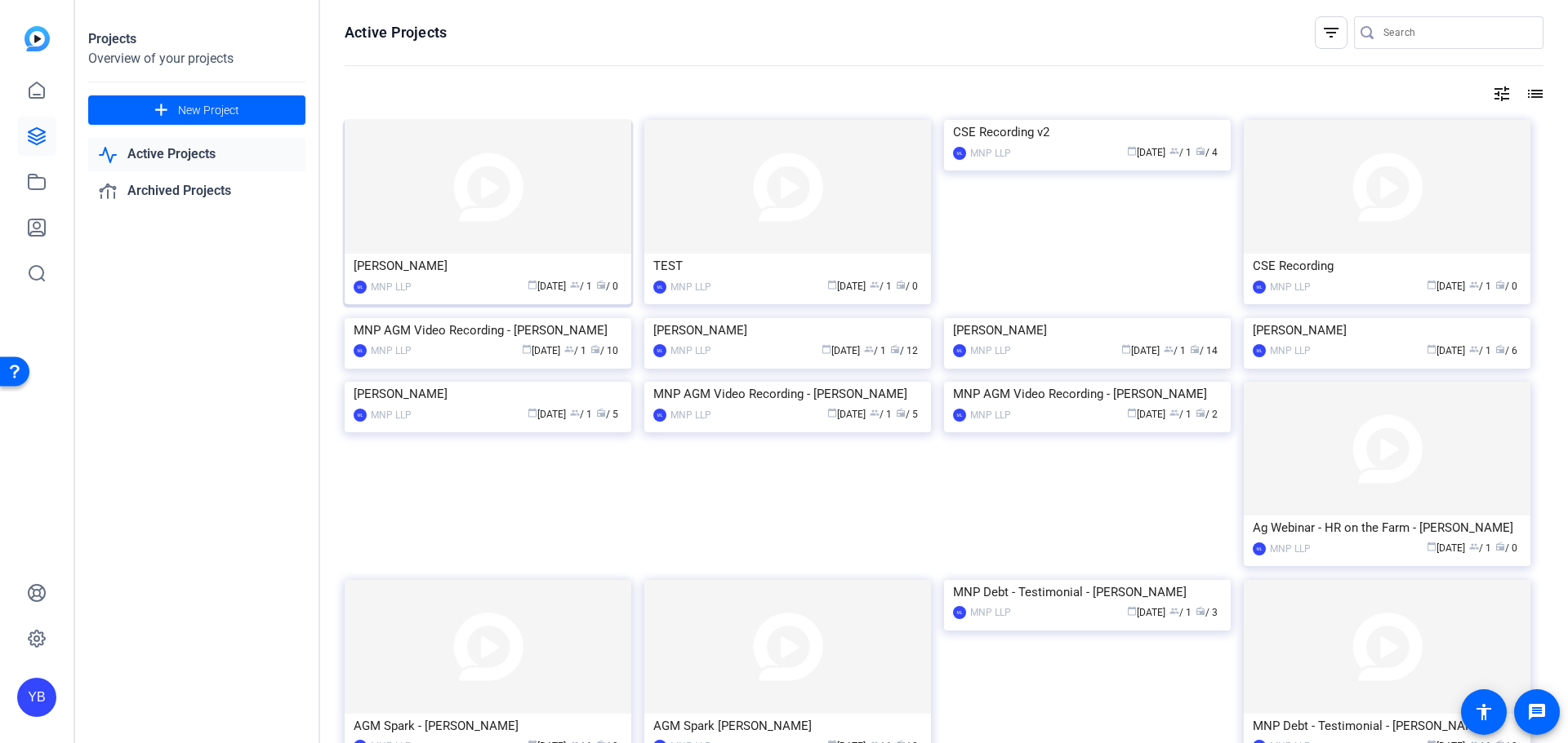
click at [545, 212] on img at bounding box center [488, 187] width 287 height 134
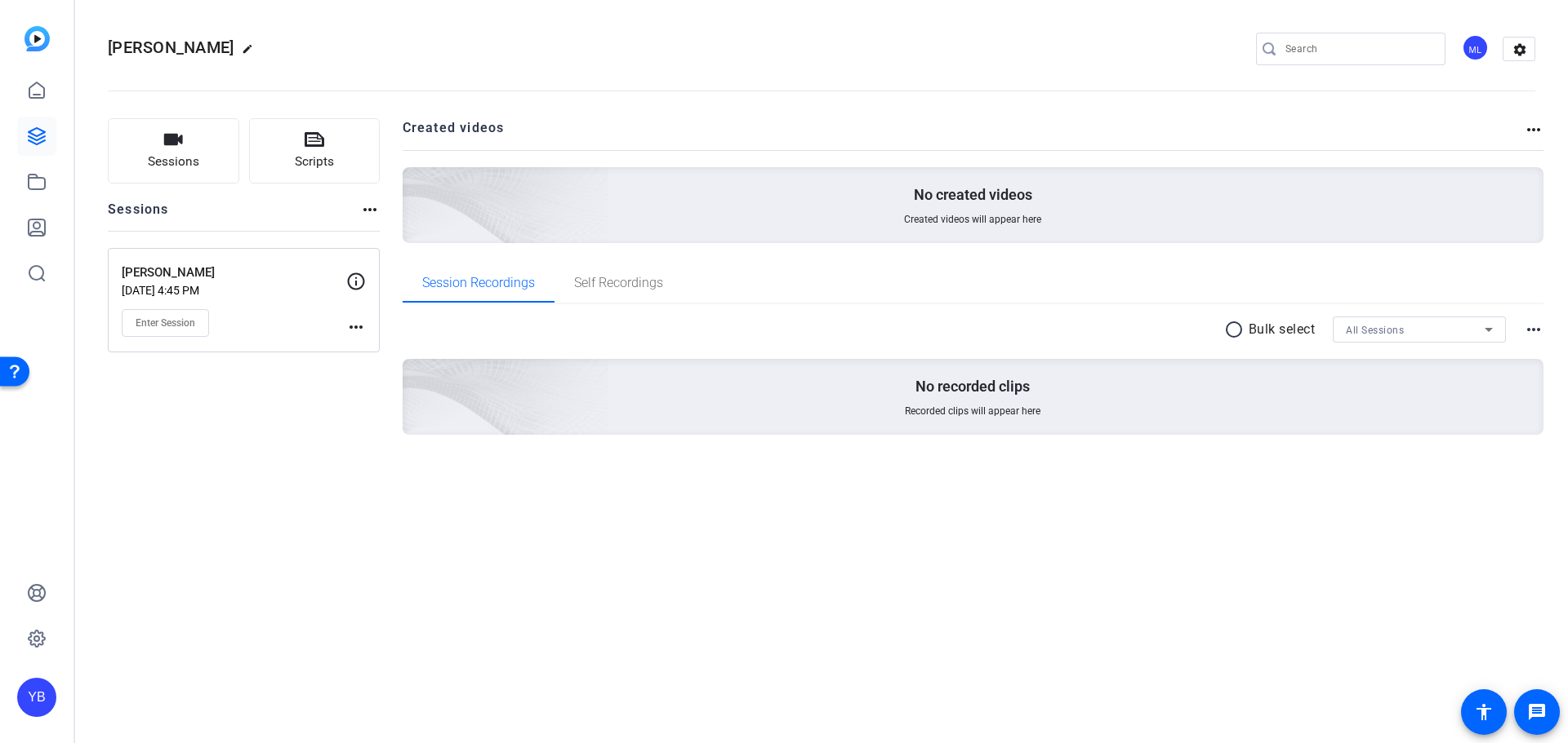
click at [351, 330] on mat-icon "more_horiz" at bounding box center [356, 327] width 20 height 20
click at [393, 350] on span "Edit Session" at bounding box center [396, 351] width 74 height 20
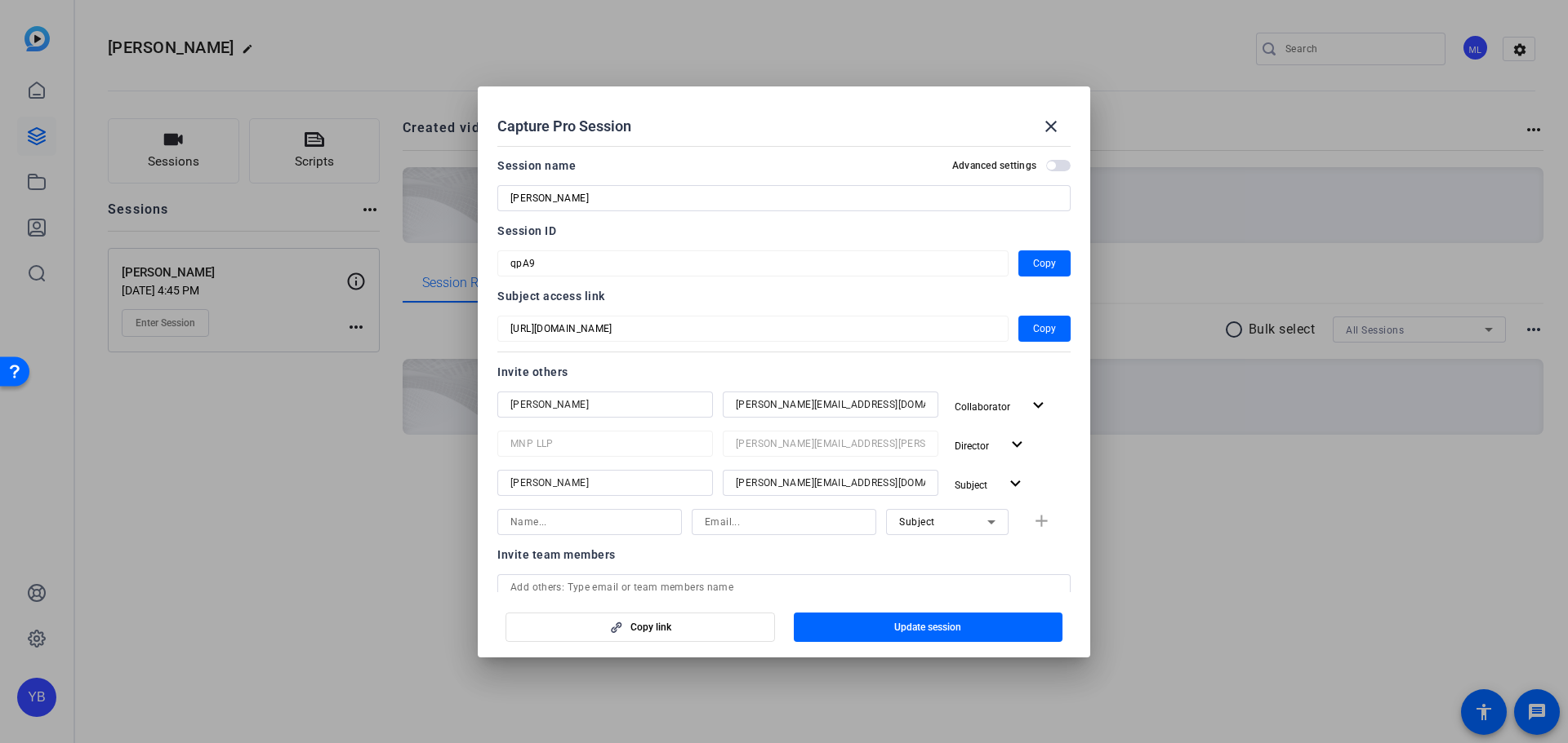
click at [458, 421] on div at bounding box center [784, 371] width 1568 height 743
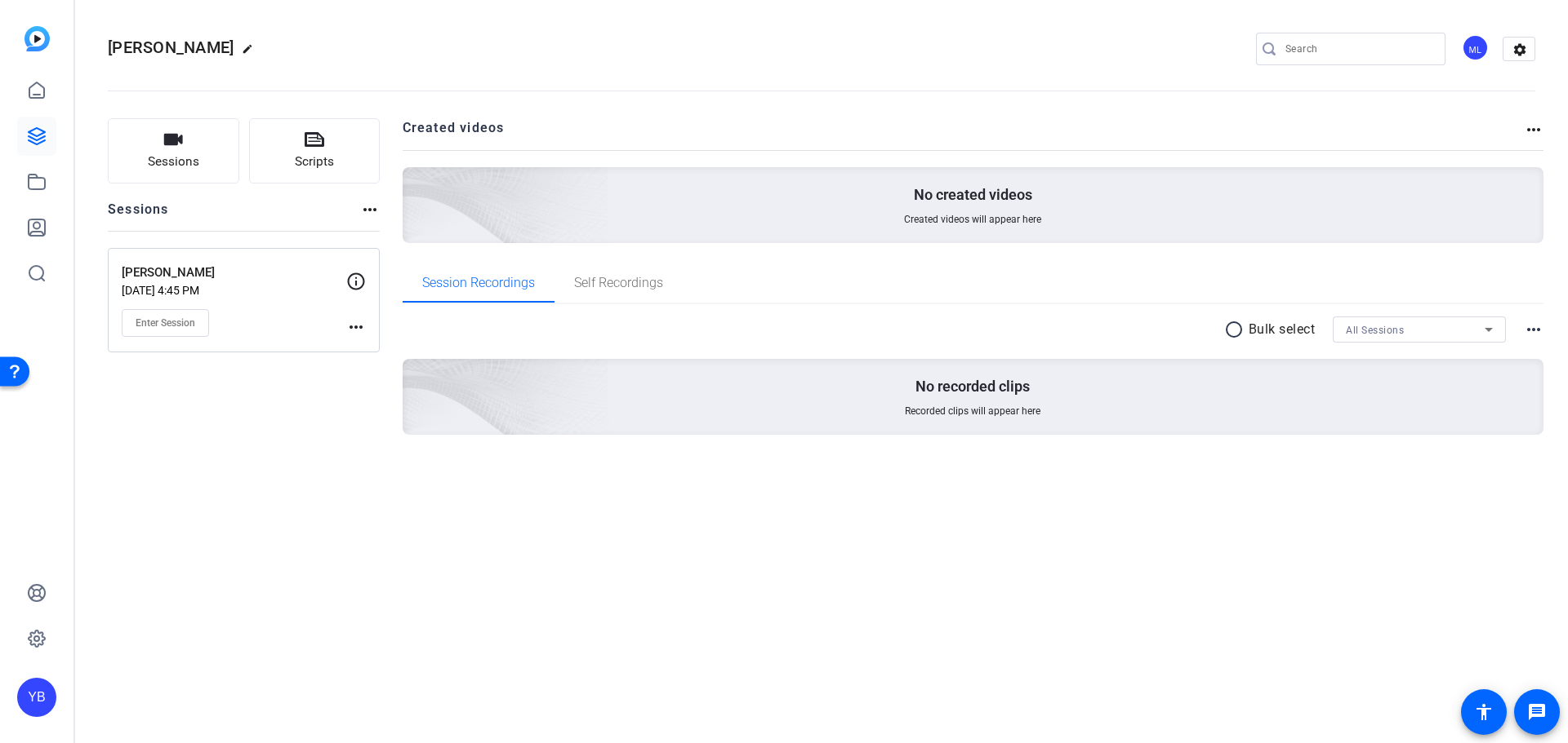
click at [355, 322] on mat-icon "more_horiz" at bounding box center [356, 327] width 20 height 20
click at [393, 347] on span "Edit Session" at bounding box center [396, 351] width 74 height 20
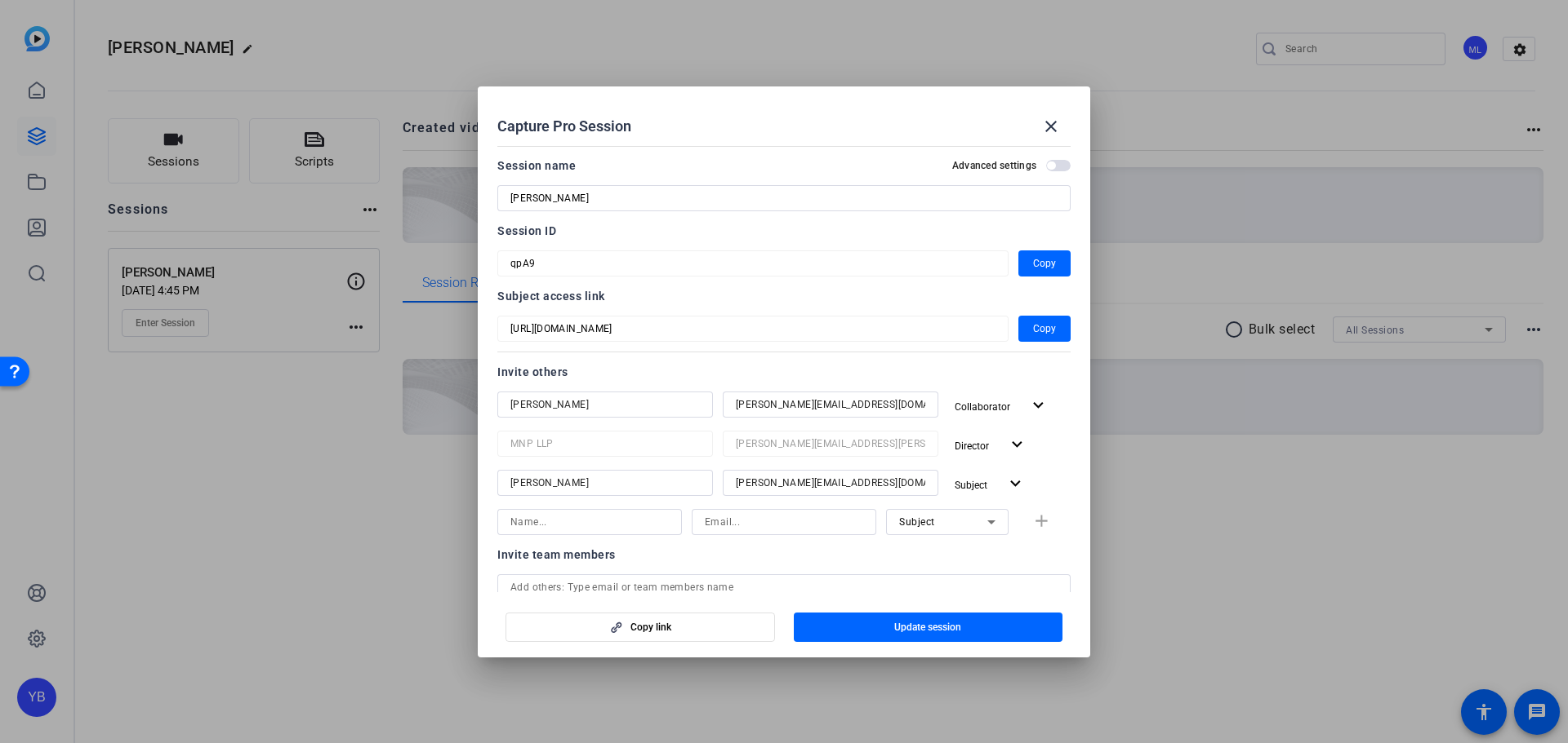
click at [318, 89] on div at bounding box center [784, 371] width 1568 height 743
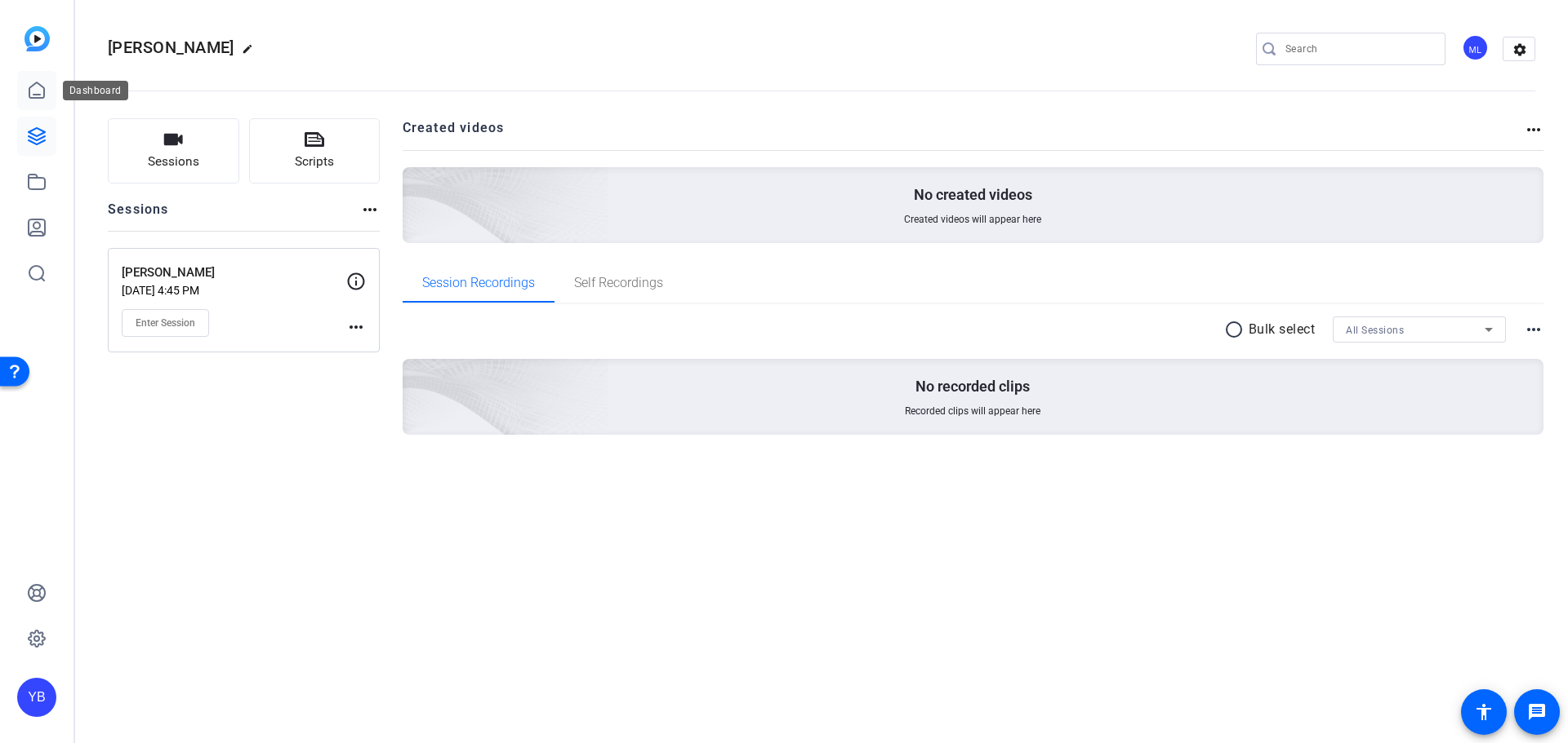
click at [45, 95] on icon at bounding box center [37, 90] width 20 height 20
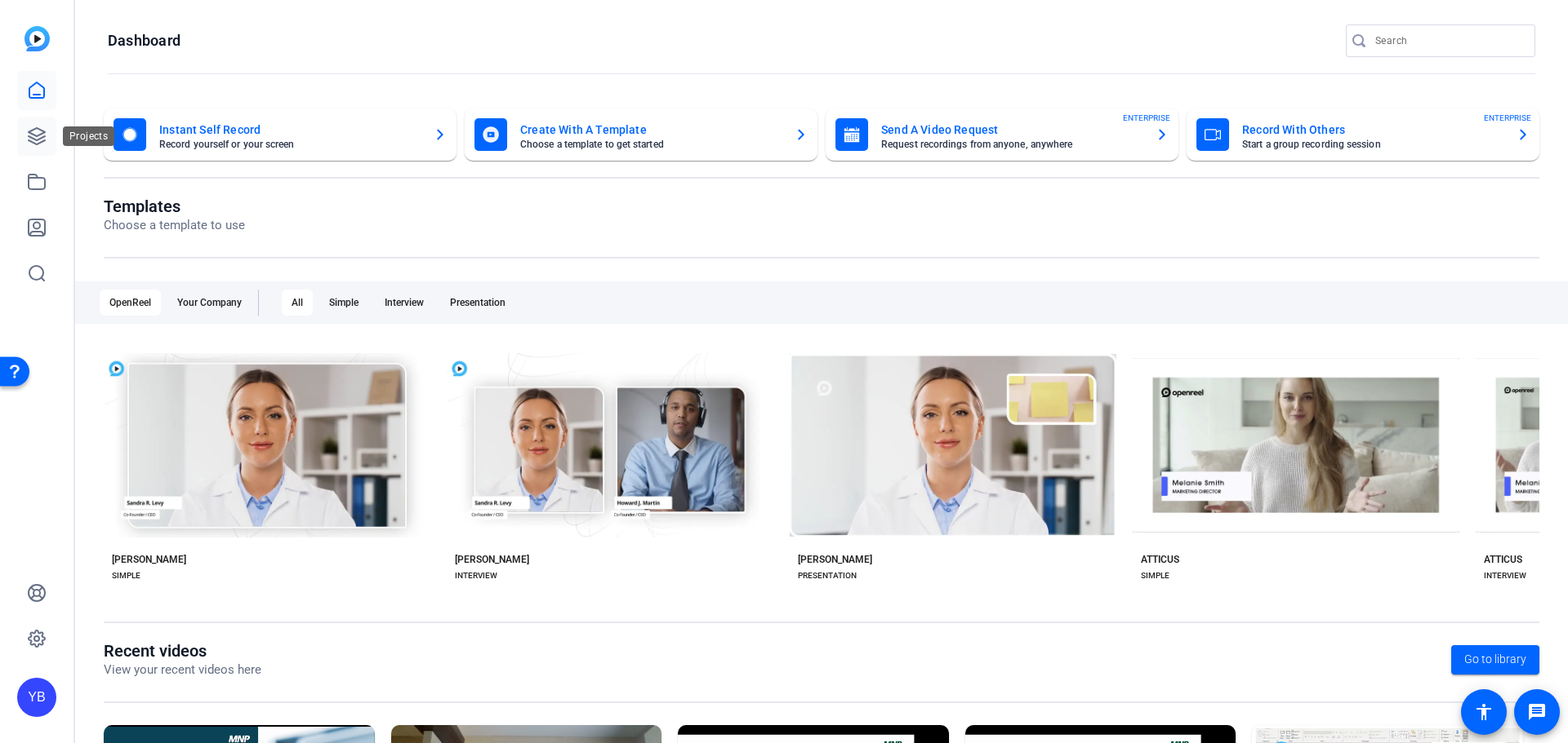
click at [30, 133] on icon at bounding box center [36, 136] width 16 height 16
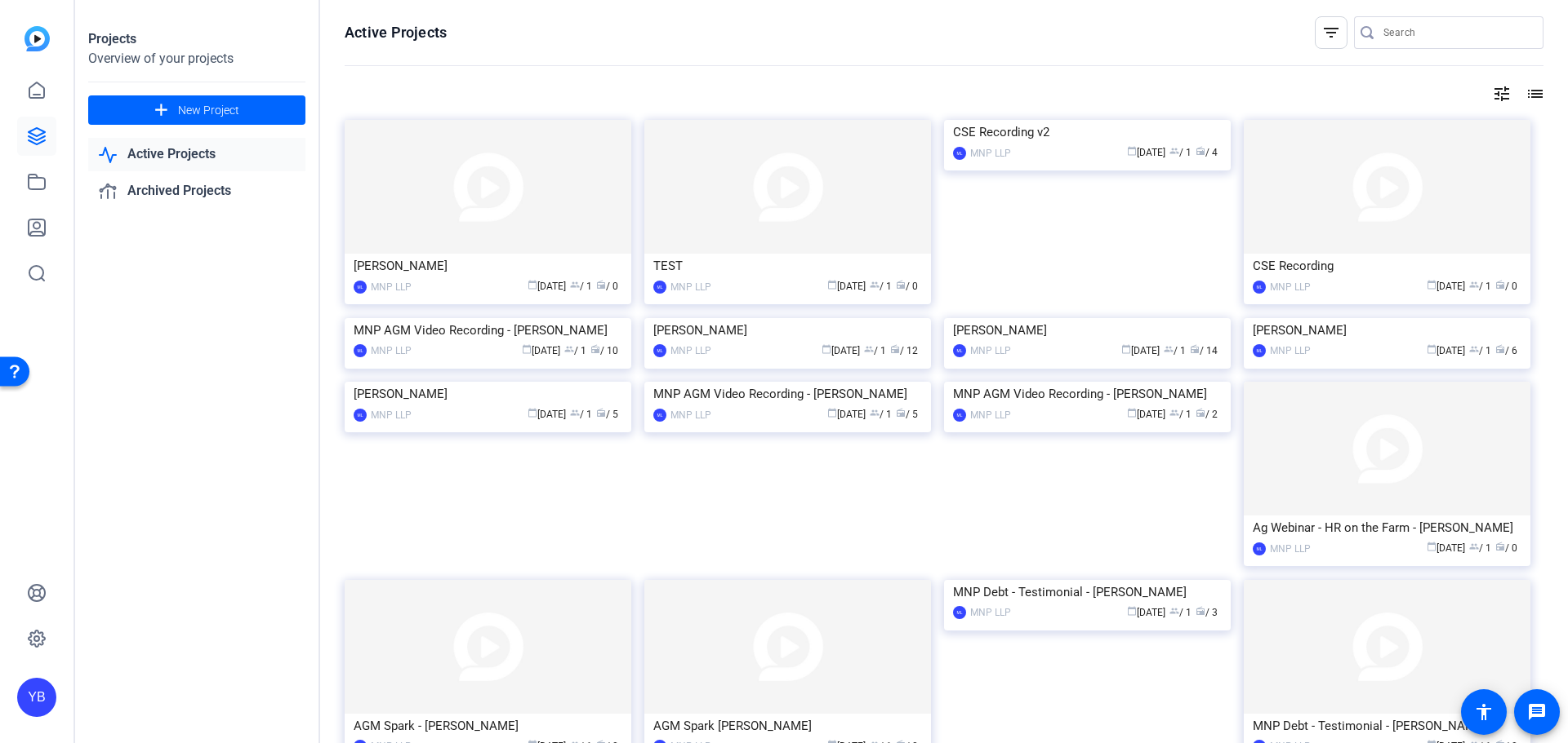
click at [47, 691] on div "YB" at bounding box center [37, 698] width 39 height 39
click at [1037, 215] on div at bounding box center [784, 371] width 1568 height 743
click at [1063, 120] on img at bounding box center [1087, 120] width 287 height 0
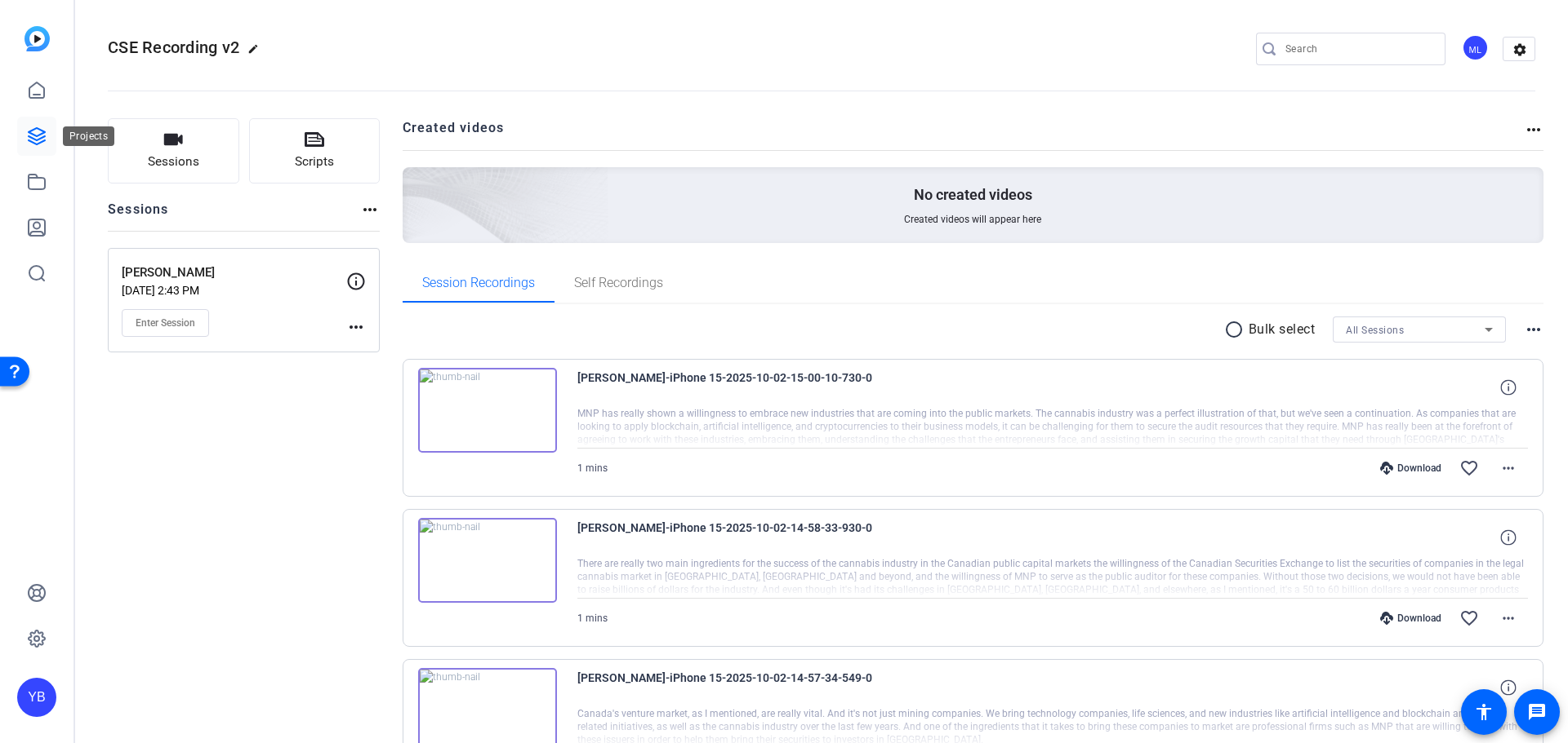
click at [38, 131] on icon at bounding box center [37, 136] width 20 height 20
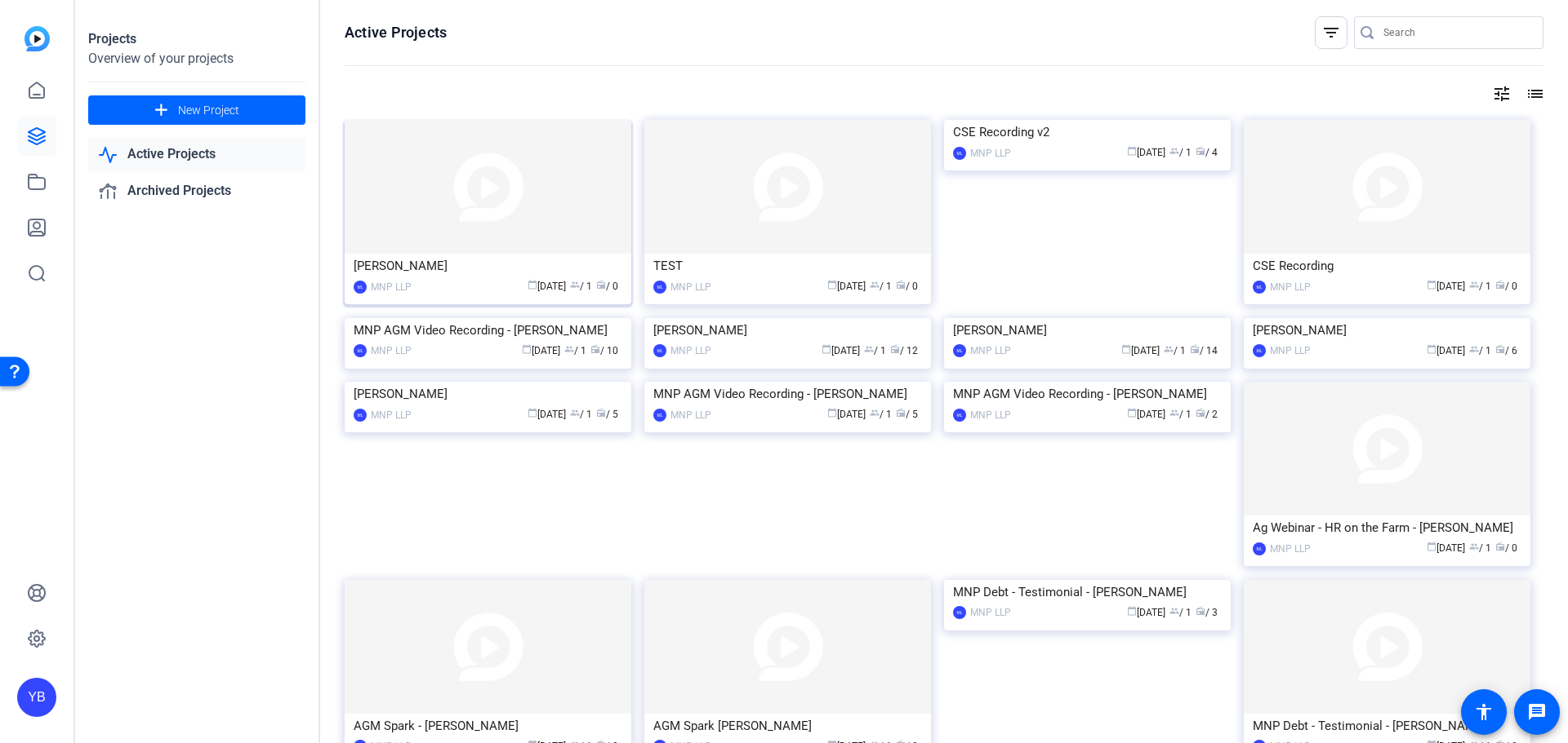
click at [479, 186] on img at bounding box center [488, 187] width 287 height 134
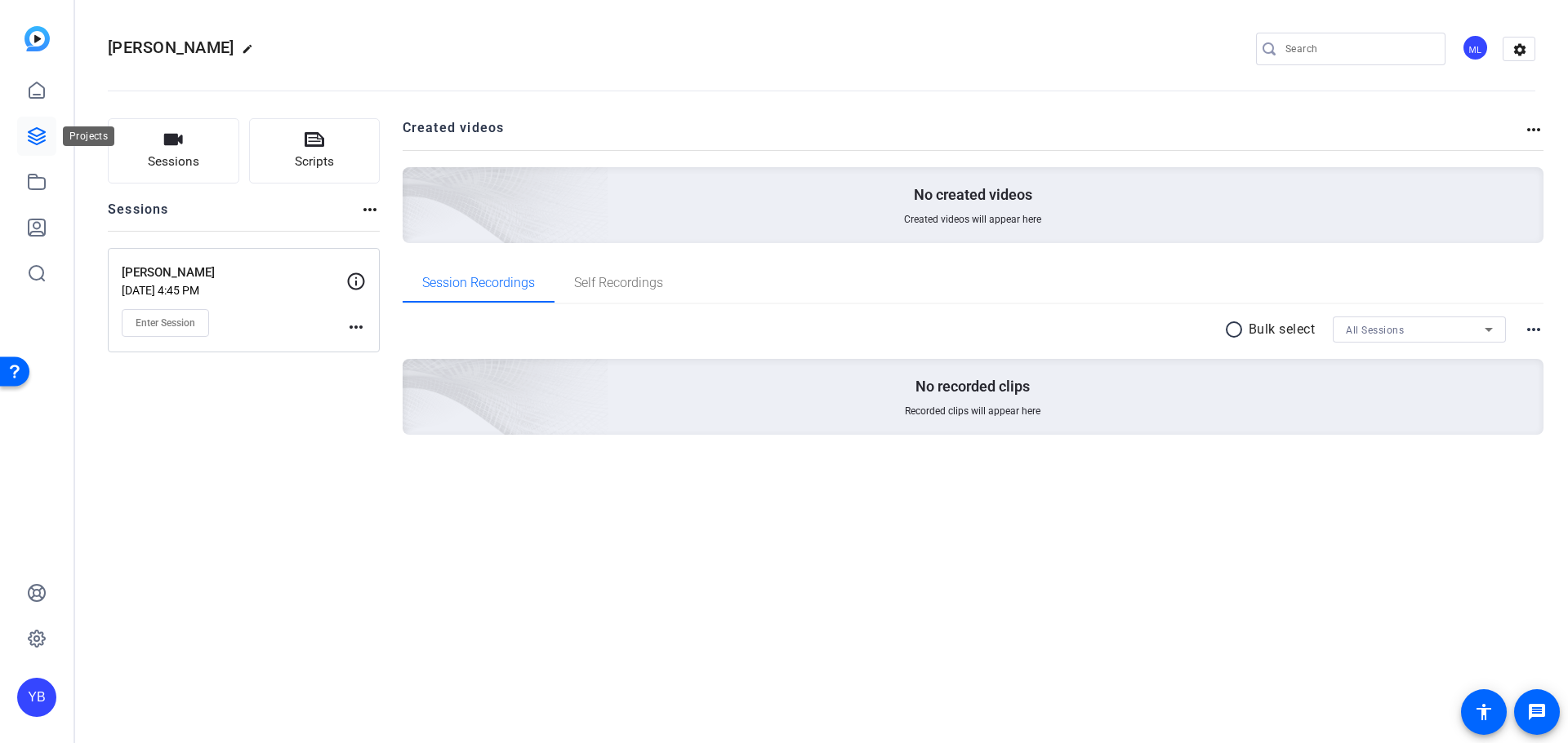
click at [43, 137] on icon at bounding box center [36, 136] width 16 height 16
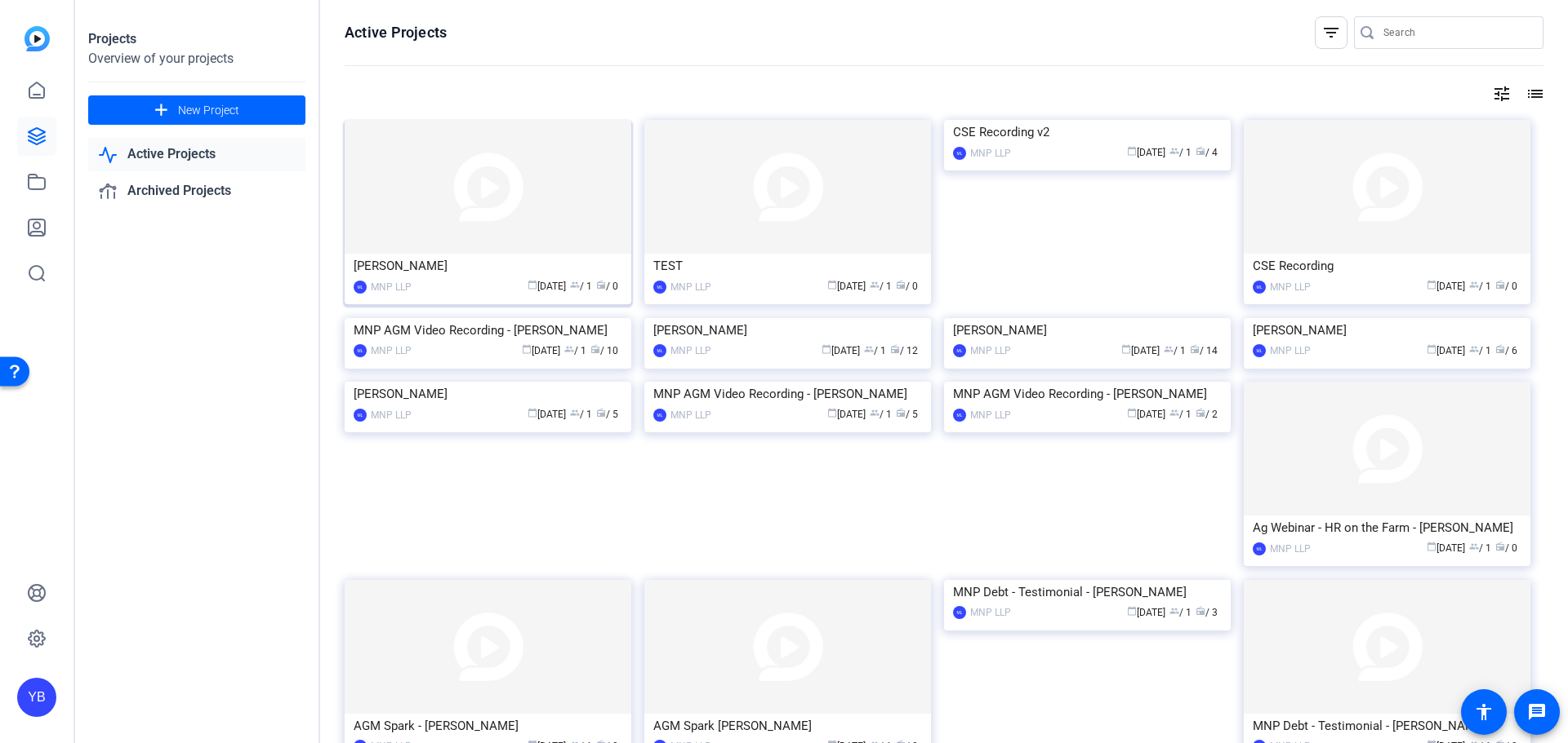
click at [481, 203] on img at bounding box center [488, 187] width 287 height 134
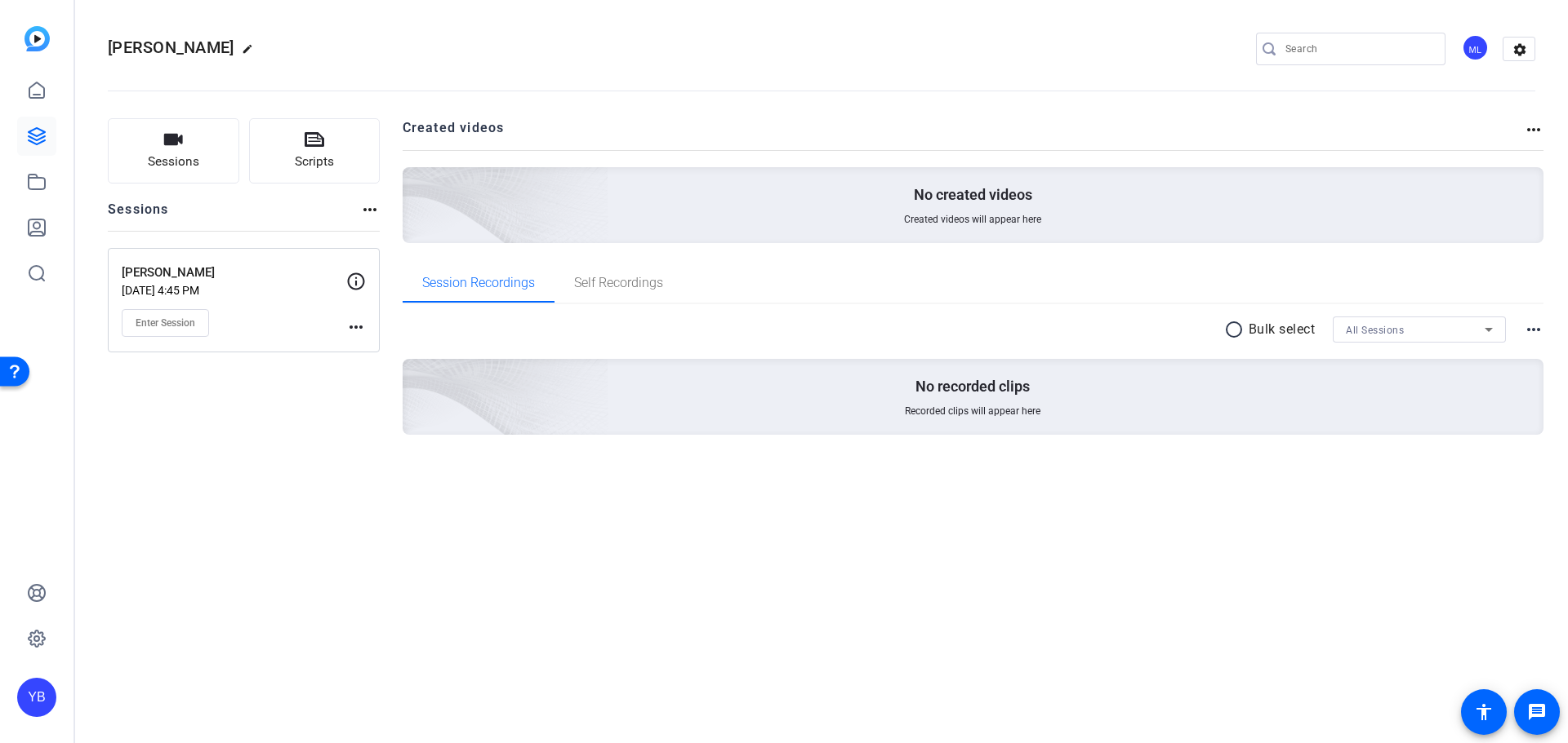
click at [356, 322] on mat-icon "more_horiz" at bounding box center [356, 327] width 20 height 20
click at [378, 348] on span "Edit Session" at bounding box center [396, 351] width 74 height 20
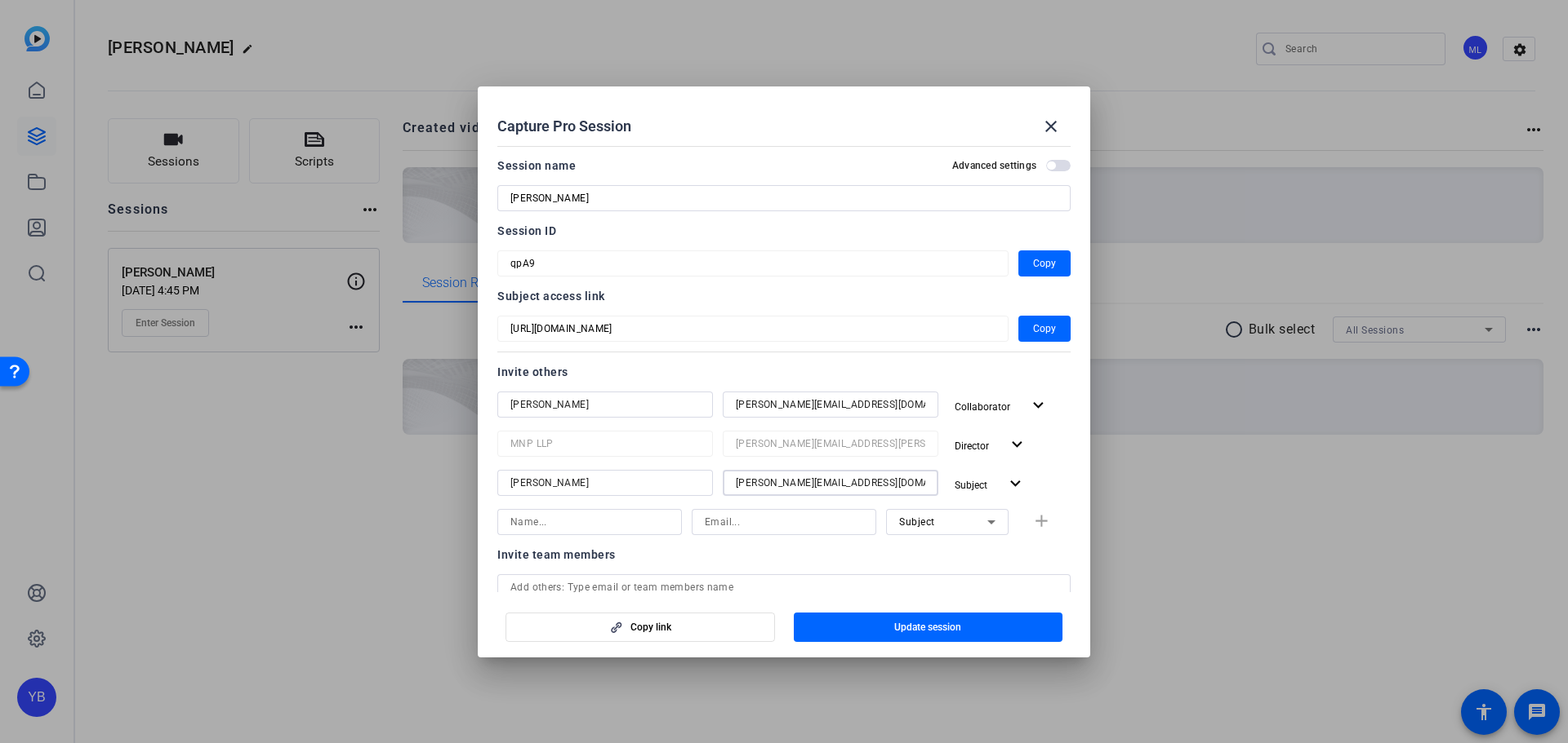
drag, startPoint x: 857, startPoint y: 485, endPoint x: 685, endPoint y: 492, distance: 172.1
click at [685, 492] on div "John Muffolini John.Muffolini@mnp.ca Subject expand_more" at bounding box center [784, 485] width 573 height 29
click at [790, 487] on input "y" at bounding box center [831, 483] width 189 height 20
click at [789, 487] on input "ya" at bounding box center [831, 483] width 189 height 20
click at [789, 487] on input "yan" at bounding box center [831, 483] width 189 height 20
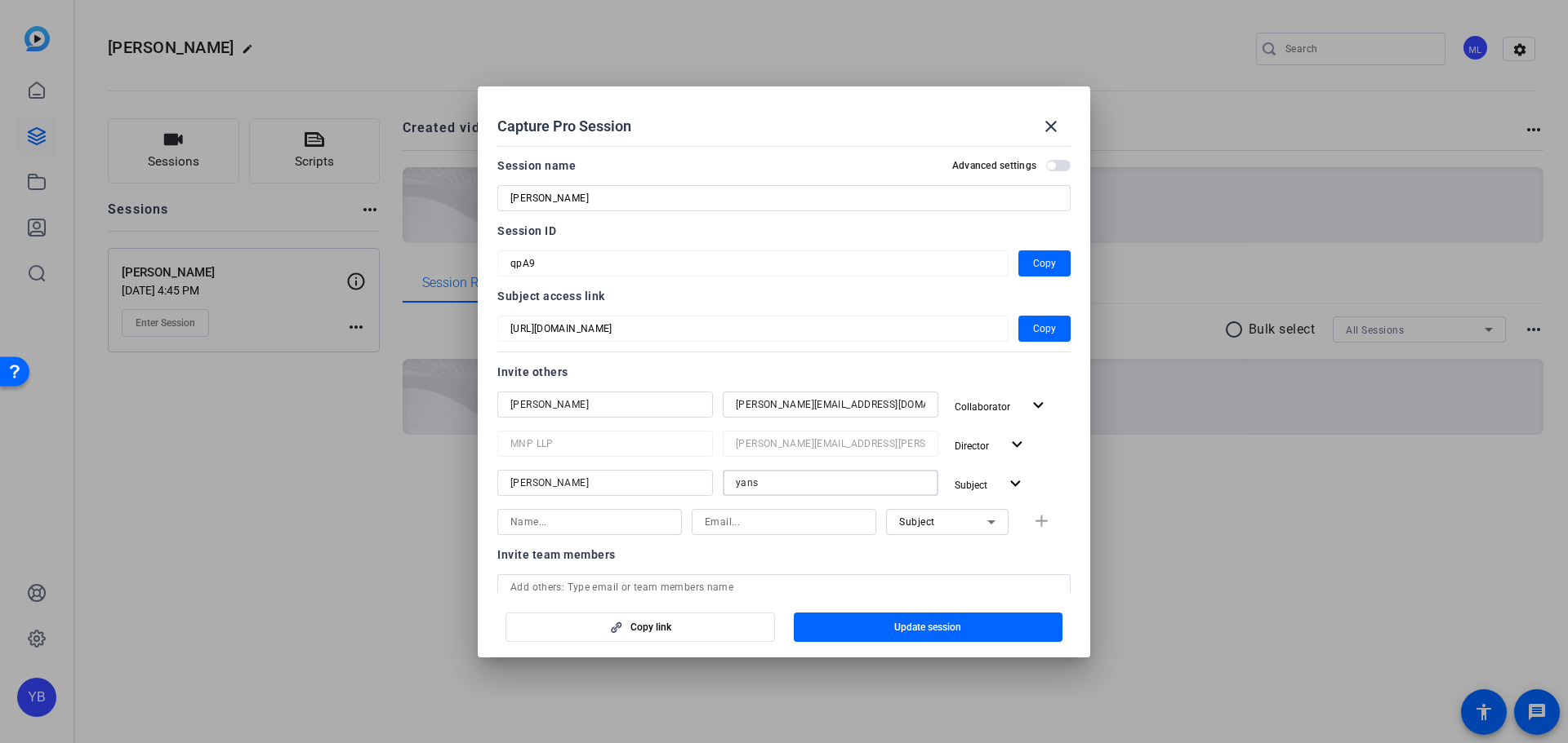
click at [789, 487] on input "yans" at bounding box center [831, 483] width 189 height 20
click at [789, 487] on input "yansi" at bounding box center [831, 483] width 189 height 20
click at [1044, 125] on mat-icon "close" at bounding box center [1051, 126] width 20 height 20
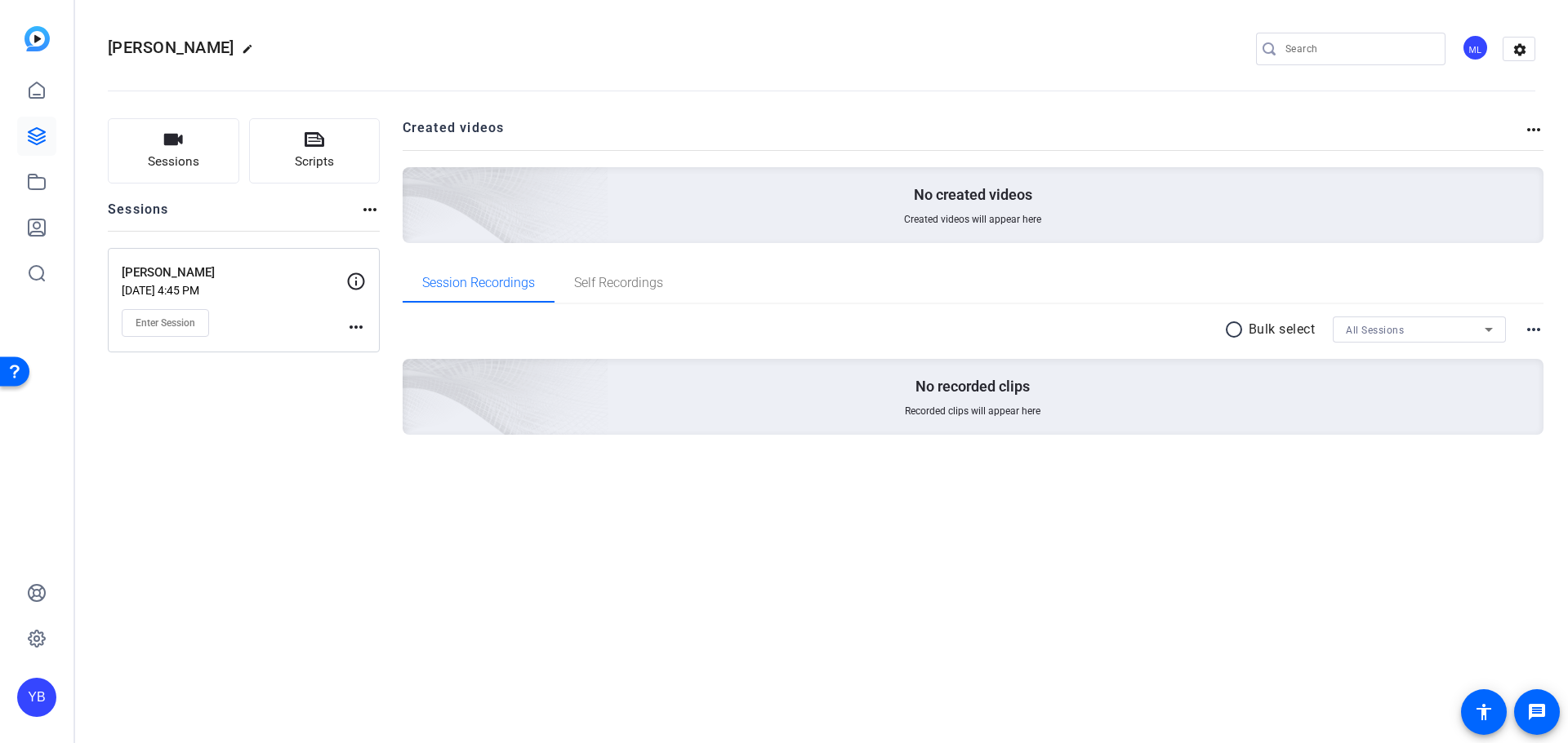
click at [695, 697] on div "John Muffolini edit ML settings Sessions Scripts Sessions more_horiz John Muffo…" at bounding box center [821, 371] width 1493 height 743
click at [347, 327] on mat-icon "more_horiz" at bounding box center [356, 327] width 20 height 20
click at [384, 348] on span "Edit Session" at bounding box center [396, 351] width 74 height 20
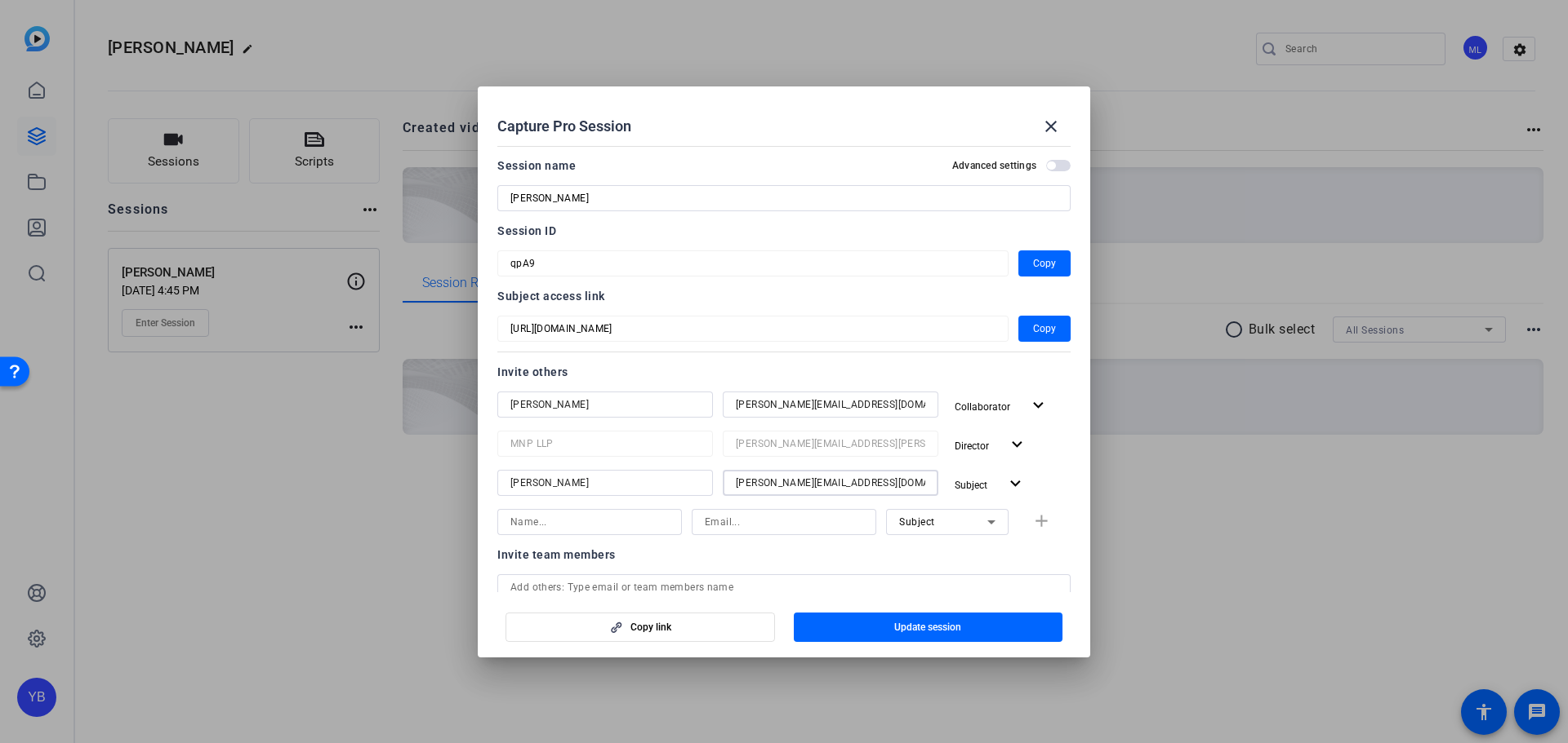
drag, startPoint x: 854, startPoint y: 484, endPoint x: 728, endPoint y: 480, distance: 126.1
click at [728, 480] on div "[PERSON_NAME][EMAIL_ADDRESS][DOMAIN_NAME]" at bounding box center [831, 483] width 216 height 26
click at [748, 484] on input "y" at bounding box center [831, 483] width 189 height 20
click at [748, 484] on input "ya" at bounding box center [831, 483] width 189 height 20
click at [748, 484] on input "yam" at bounding box center [831, 483] width 189 height 20
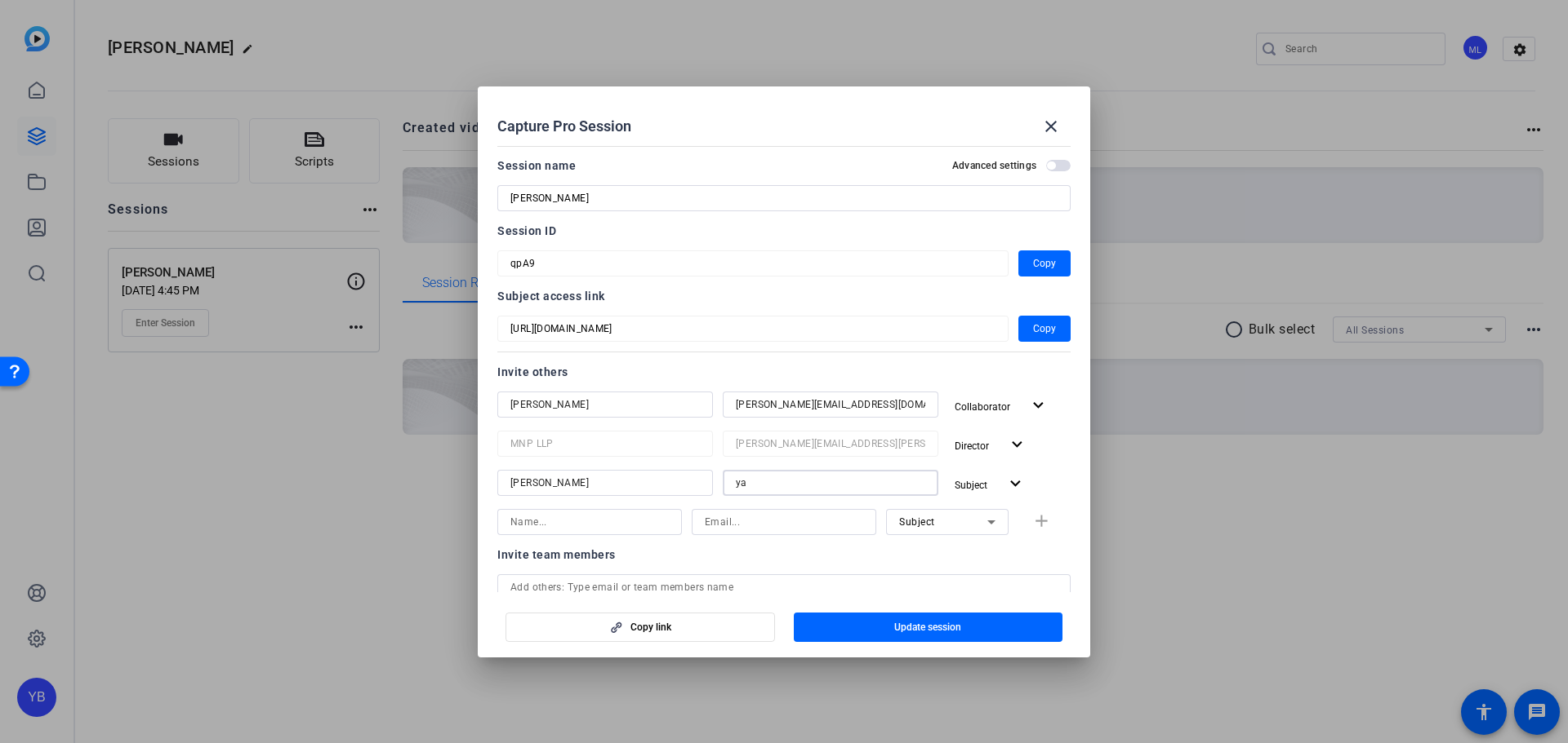
click at [748, 484] on input "ya" at bounding box center [831, 483] width 189 height 20
click at [748, 484] on input "yan" at bounding box center [831, 483] width 189 height 20
click at [748, 484] on input "yani" at bounding box center [831, 483] width 189 height 20
click at [772, 485] on input "yansi" at bounding box center [831, 483] width 189 height 20
click at [772, 485] on input "yans" at bounding box center [831, 483] width 189 height 20
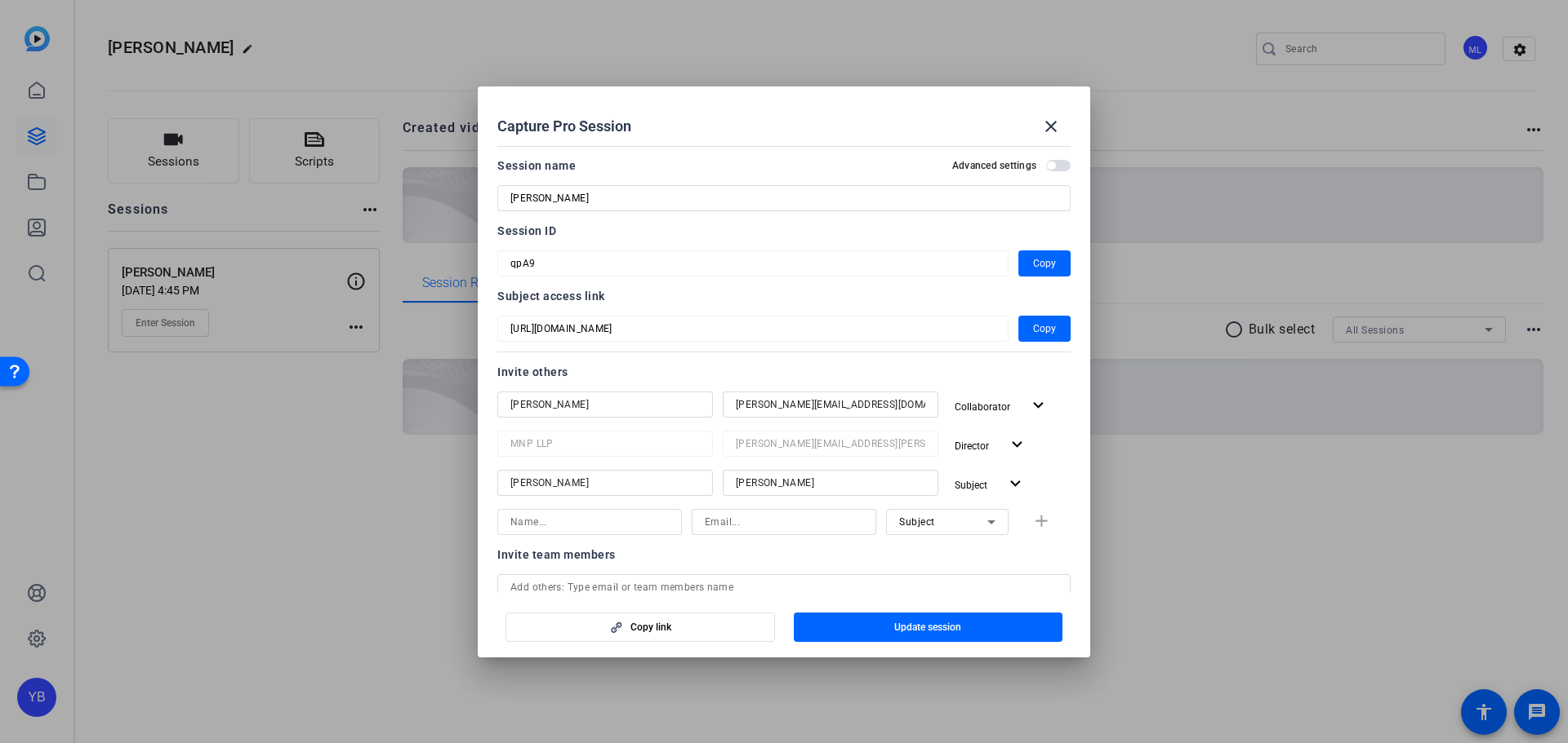
click at [772, 485] on input "yan" at bounding box center [831, 483] width 189 height 20
click at [772, 485] on input "yani" at bounding box center [831, 483] width 189 height 20
click at [772, 485] on input "yanis" at bounding box center [831, 483] width 189 height 20
click at [772, 485] on input "yanis." at bounding box center [831, 483] width 189 height 20
click at [772, 485] on input "yanis.b" at bounding box center [831, 483] width 189 height 20
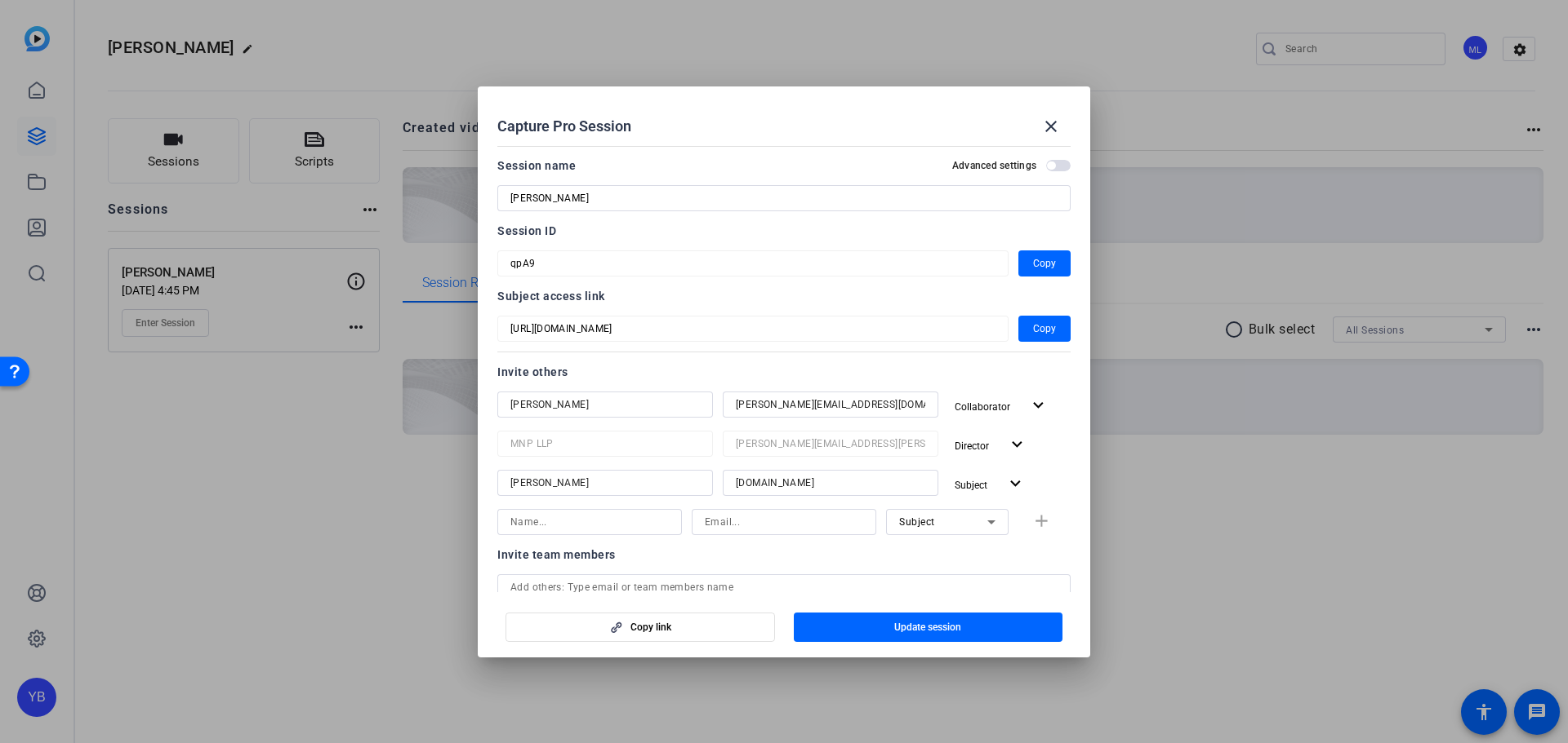
click at [772, 485] on input "yanis.be" at bounding box center [831, 483] width 189 height 20
click at [772, 485] on input "yanis.ben" at bounding box center [831, 483] width 189 height 20
click at [772, 485] on input "yanis.bedn" at bounding box center [831, 483] width 189 height 20
click at [768, 485] on input "yanis.bejdn" at bounding box center [831, 483] width 189 height 20
click at [776, 485] on input "yanis.benjdn" at bounding box center [831, 483] width 189 height 20
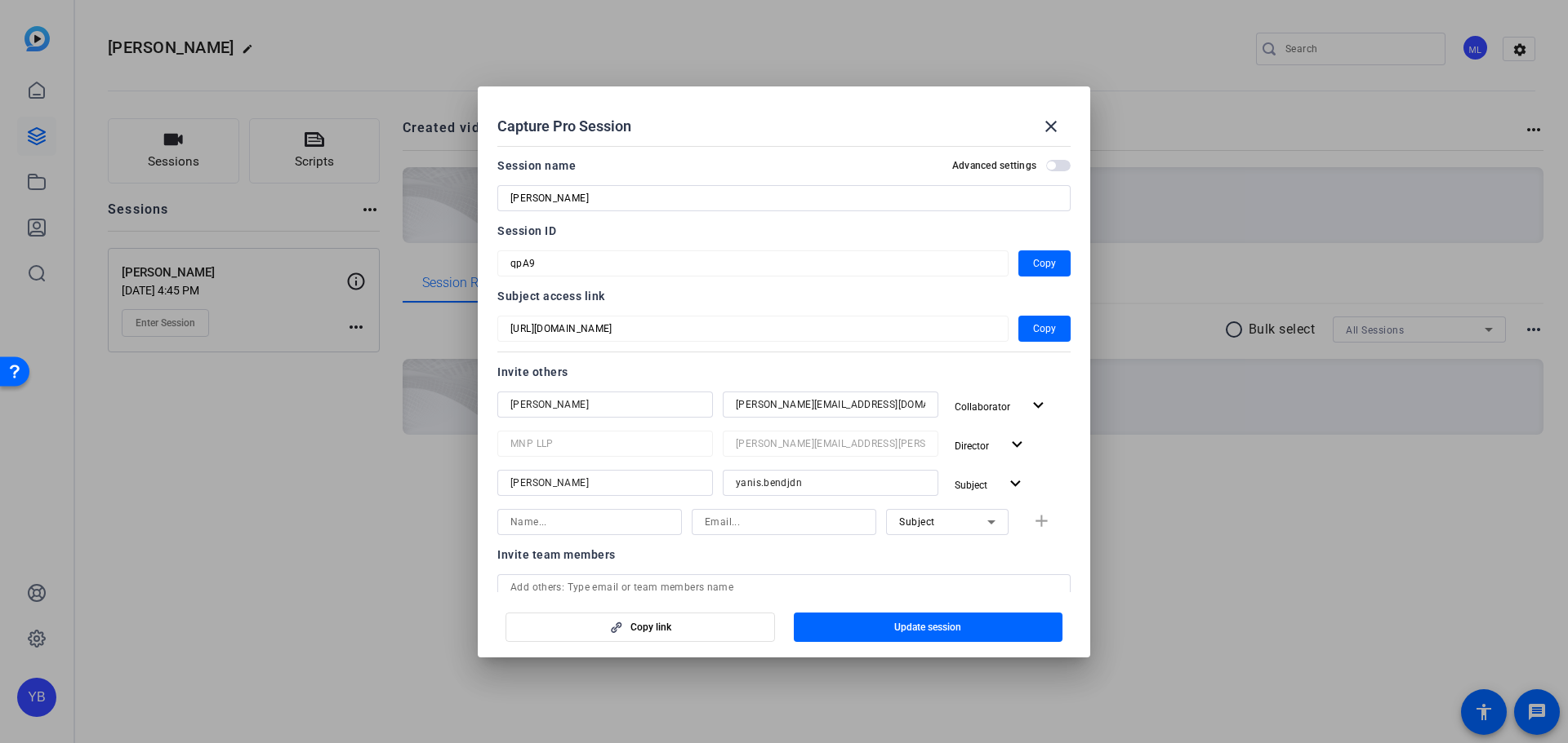
click at [821, 484] on input "yanis.bendjdn" at bounding box center [831, 483] width 189 height 20
click at [795, 487] on input "yanis.bendjdn=" at bounding box center [831, 483] width 189 height 20
drag, startPoint x: 817, startPoint y: 480, endPoint x: 713, endPoint y: 482, distance: 104.0
click at [713, 482] on div "John Muffolini yanis.bendjdn= Subject expand_more" at bounding box center [784, 485] width 573 height 29
click at [950, 632] on span "Update session" at bounding box center [927, 627] width 67 height 13
